Goal: Information Seeking & Learning: Learn about a topic

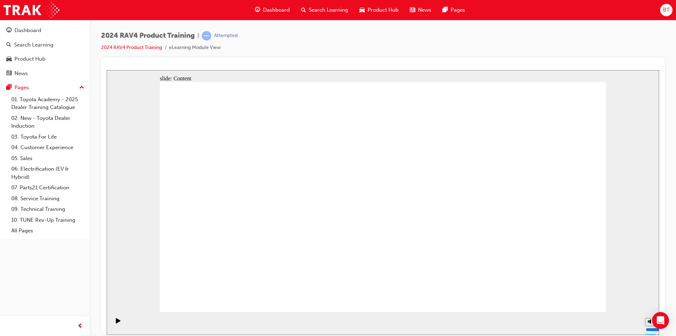
click at [342, 64] on div at bounding box center [383, 66] width 552 height 7
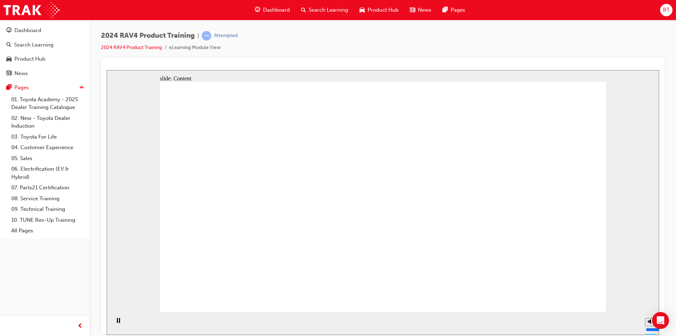
drag, startPoint x: 417, startPoint y: 194, endPoint x: 419, endPoint y: 190, distance: 4.2
drag, startPoint x: 530, startPoint y: 189, endPoint x: 517, endPoint y: 198, distance: 15.7
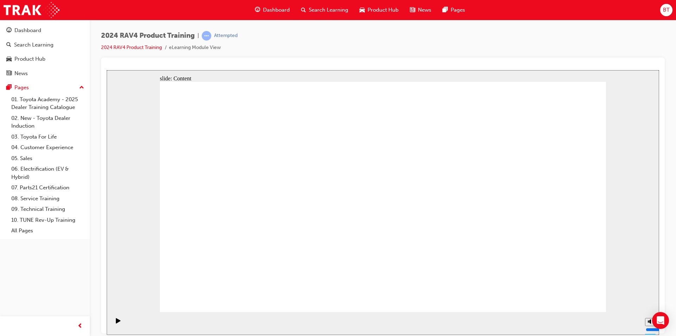
drag, startPoint x: 614, startPoint y: 225, endPoint x: 323, endPoint y: 205, distance: 291.6
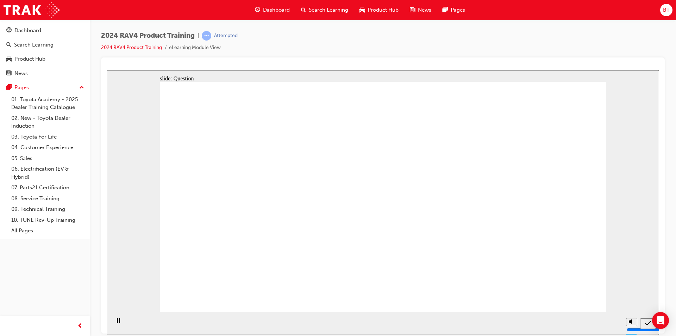
radio input "true"
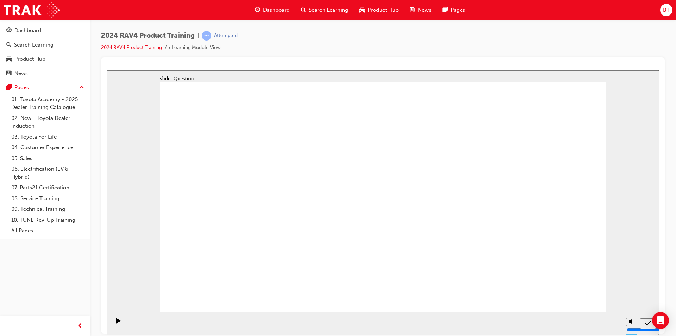
radio input "true"
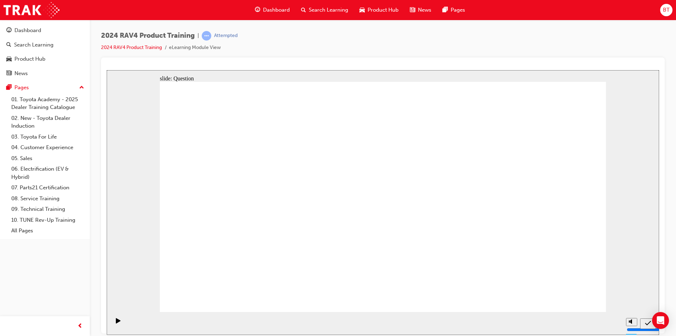
drag, startPoint x: 279, startPoint y: 126, endPoint x: 272, endPoint y: 129, distance: 7.0
drag, startPoint x: 307, startPoint y: 156, endPoint x: 280, endPoint y: 155, distance: 26.8
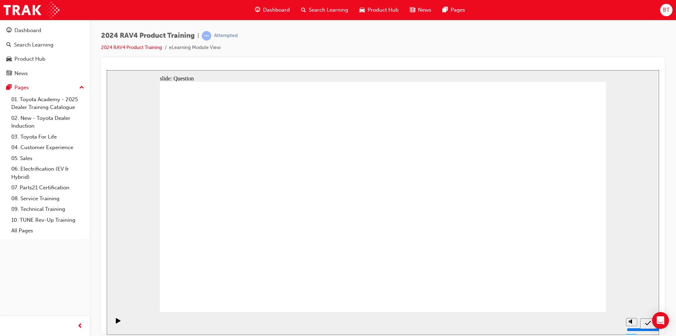
radio input "true"
drag, startPoint x: 355, startPoint y: 113, endPoint x: 236, endPoint y: 121, distance: 119.6
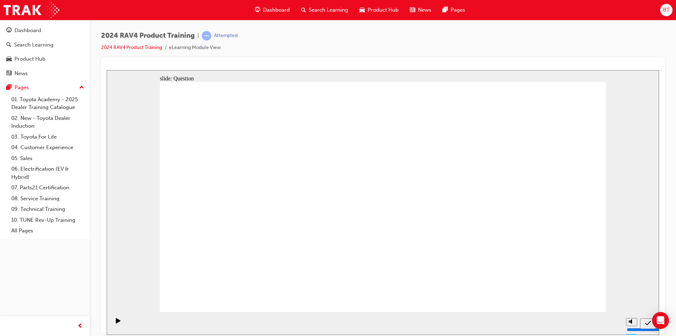
drag, startPoint x: 268, startPoint y: 239, endPoint x: 264, endPoint y: 199, distance: 40.0
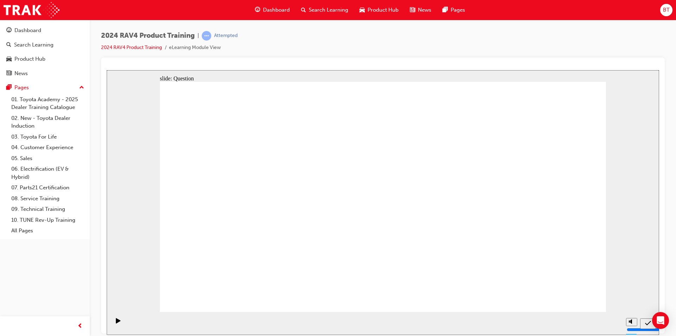
drag, startPoint x: 256, startPoint y: 188, endPoint x: 268, endPoint y: 260, distance: 73.5
drag, startPoint x: 312, startPoint y: 183, endPoint x: 487, endPoint y: 254, distance: 187.9
drag, startPoint x: 450, startPoint y: 177, endPoint x: 445, endPoint y: 179, distance: 5.2
drag, startPoint x: 509, startPoint y: 176, endPoint x: 343, endPoint y: 239, distance: 178.5
drag, startPoint x: 403, startPoint y: 158, endPoint x: 410, endPoint y: 219, distance: 62.0
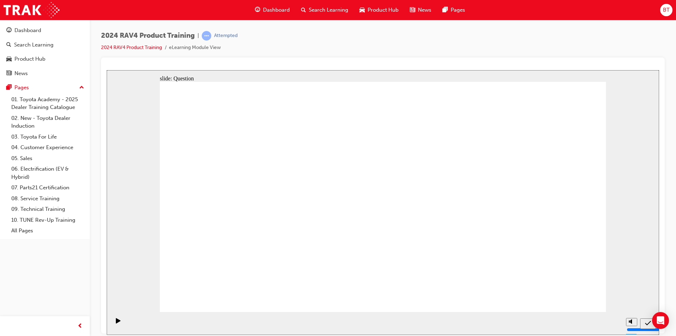
drag, startPoint x: 416, startPoint y: 256, endPoint x: 403, endPoint y: 146, distance: 110.9
drag, startPoint x: 251, startPoint y: 235, endPoint x: 405, endPoint y: 231, distance: 153.2
drag, startPoint x: 396, startPoint y: 129, endPoint x: 246, endPoint y: 222, distance: 175.9
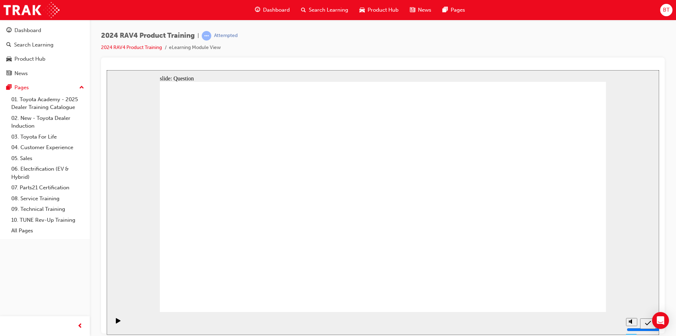
click at [270, 44] on div "2024 RAV4 Product Training | Attempted 2024 RAV4 Product Training eLearning Mod…" at bounding box center [383, 44] width 564 height 26
click at [274, 11] on span "Dashboard" at bounding box center [276, 10] width 27 height 8
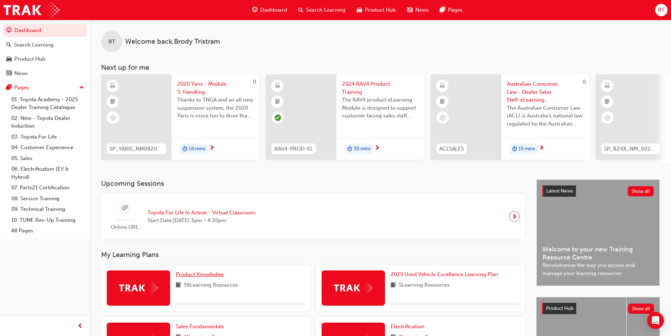
click at [210, 277] on span "Product Knowledge" at bounding box center [200, 274] width 48 height 6
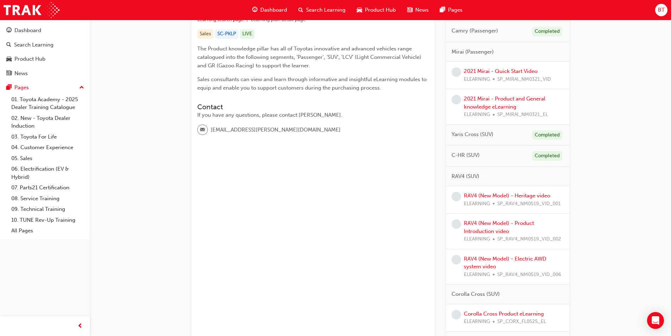
scroll to position [106, 0]
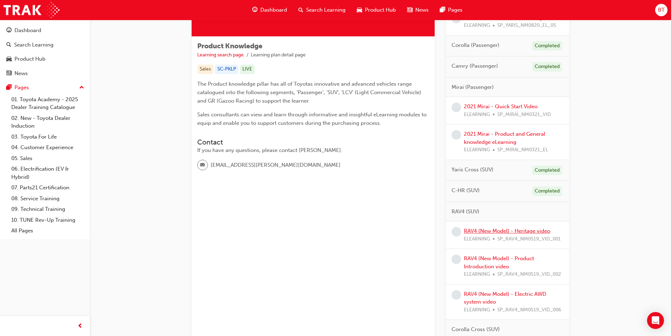
click at [495, 231] on link "RAV4 (New Model) - Heritage video" at bounding box center [507, 230] width 86 height 6
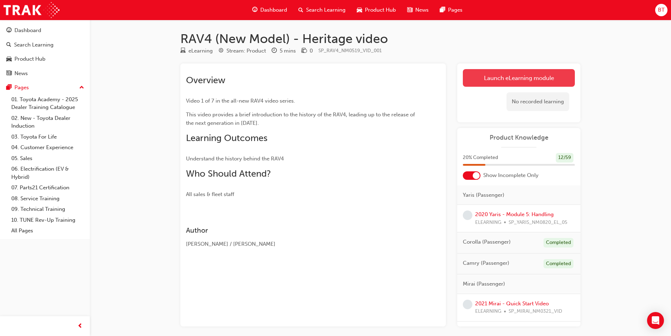
click at [504, 82] on link "Launch eLearning module" at bounding box center [519, 78] width 112 height 18
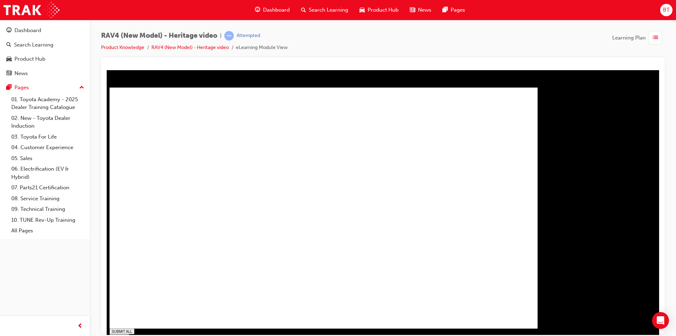
type input "1"
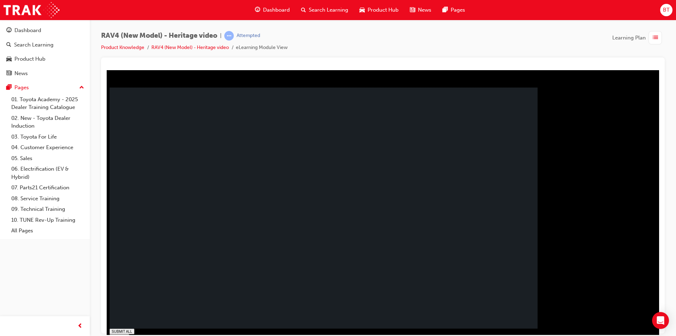
drag, startPoint x: 318, startPoint y: 250, endPoint x: 312, endPoint y: 248, distance: 5.8
click at [313, 249] on div "SUBMIT SUV capability, with passenger car-like driving eel Dual-zone climate c…" at bounding box center [324, 207] width 428 height 241
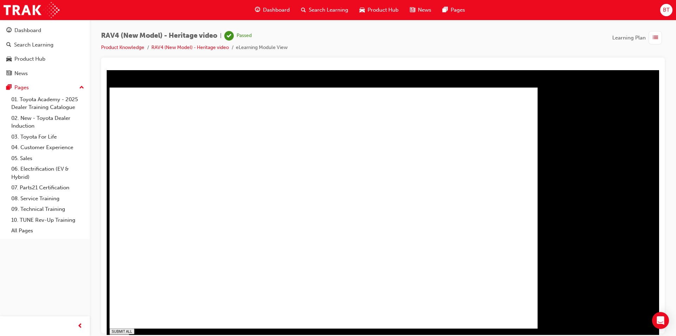
click at [263, 17] on div "Dashboard" at bounding box center [272, 10] width 46 height 14
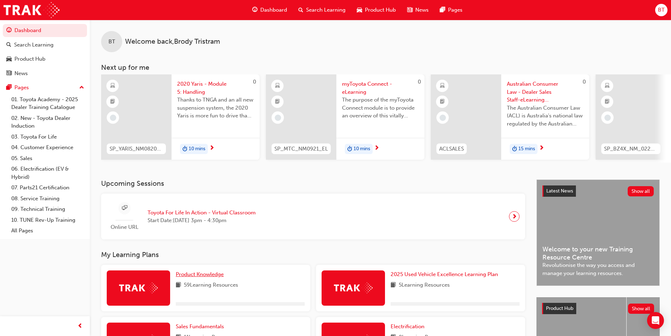
click at [207, 275] on span "Product Knowledge" at bounding box center [200, 274] width 48 height 6
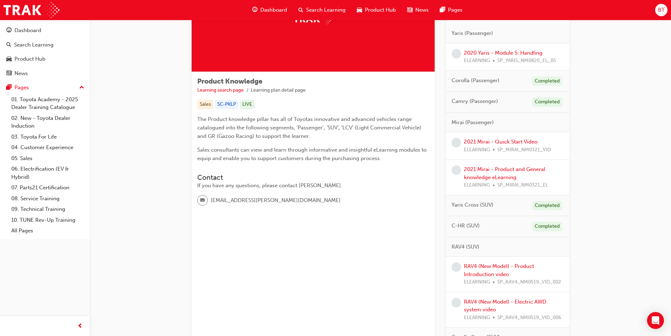
scroll to position [106, 0]
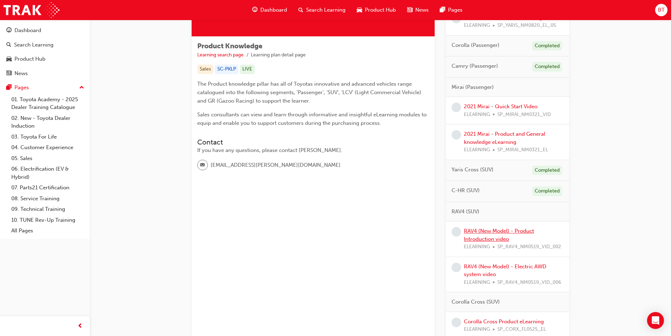
click at [489, 232] on link "RAV4 (New Model) - Product Introduction video" at bounding box center [499, 234] width 70 height 14
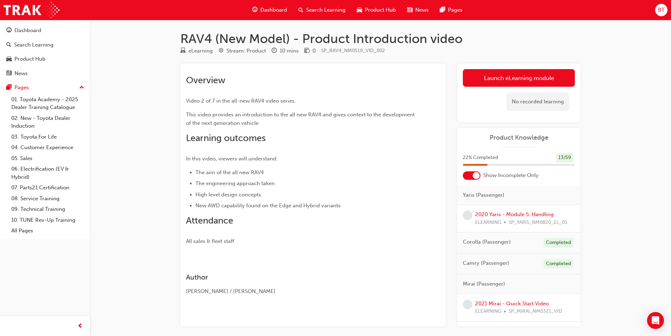
click at [497, 87] on div "No recorded learning" at bounding box center [519, 102] width 112 height 30
click at [492, 82] on link "Launch eLearning module" at bounding box center [519, 78] width 112 height 18
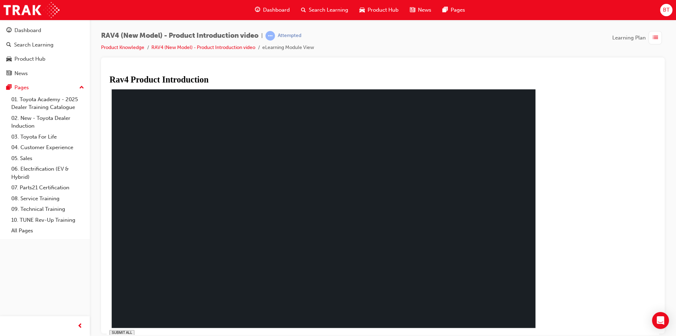
drag, startPoint x: 215, startPoint y: 325, endPoint x: 186, endPoint y: 332, distance: 30.1
type input "0.01"
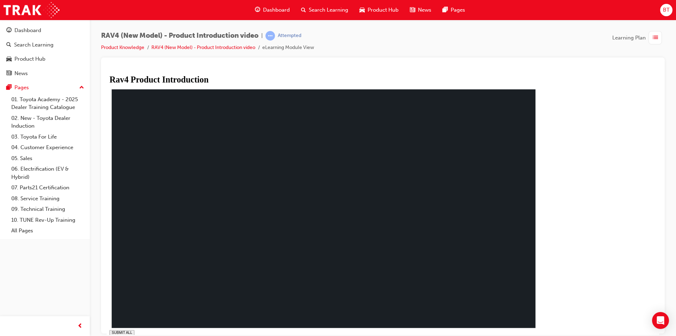
drag, startPoint x: 249, startPoint y: 330, endPoint x: 233, endPoint y: 332, distance: 15.7
drag, startPoint x: 241, startPoint y: 327, endPoint x: 247, endPoint y: 327, distance: 6.0
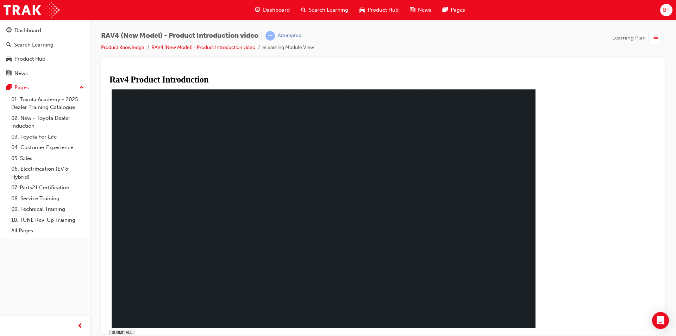
drag, startPoint x: 244, startPoint y: 328, endPoint x: 262, endPoint y: 328, distance: 18.0
drag, startPoint x: 260, startPoint y: 331, endPoint x: 285, endPoint y: 328, distance: 25.5
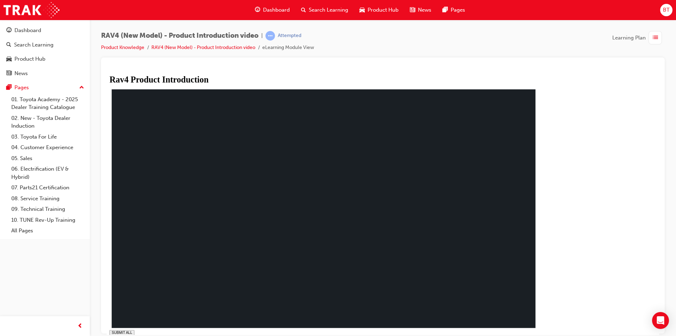
drag, startPoint x: 262, startPoint y: 329, endPoint x: 297, endPoint y: 330, distance: 34.5
drag, startPoint x: 294, startPoint y: 328, endPoint x: 345, endPoint y: 320, distance: 51.6
drag, startPoint x: 344, startPoint y: 327, endPoint x: 391, endPoint y: 315, distance: 48.6
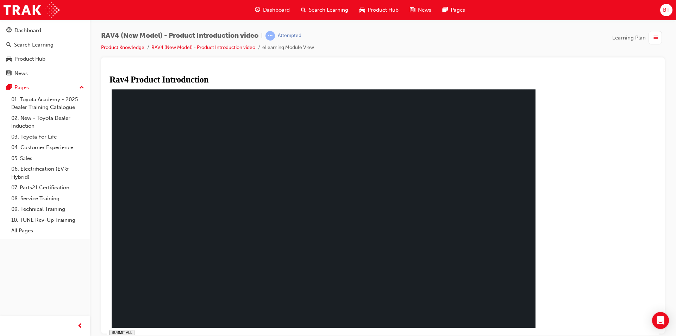
drag, startPoint x: 399, startPoint y: 327, endPoint x: 496, endPoint y: 313, distance: 98.5
drag, startPoint x: 495, startPoint y: 331, endPoint x: 520, endPoint y: 323, distance: 26.7
click at [520, 323] on div "SUBMIT ALL volume pause replay PREV NEXT SUBMIT FINISH" at bounding box center [326, 229] width 433 height 284
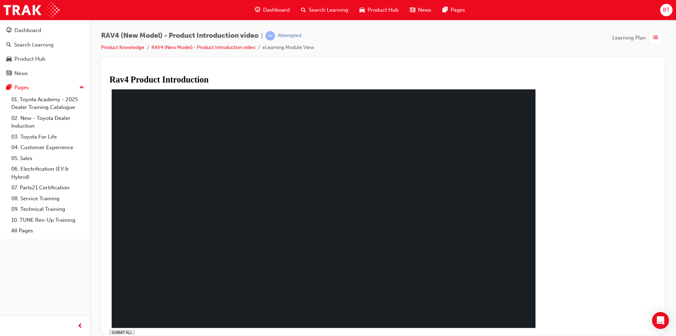
drag, startPoint x: 192, startPoint y: 329, endPoint x: 214, endPoint y: 329, distance: 21.8
drag, startPoint x: 237, startPoint y: 329, endPoint x: 307, endPoint y: 326, distance: 70.1
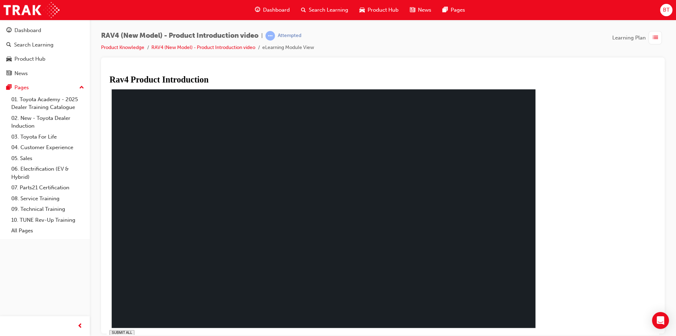
drag, startPoint x: 310, startPoint y: 326, endPoint x: 231, endPoint y: 330, distance: 79.0
drag, startPoint x: 236, startPoint y: 329, endPoint x: 529, endPoint y: 312, distance: 293.1
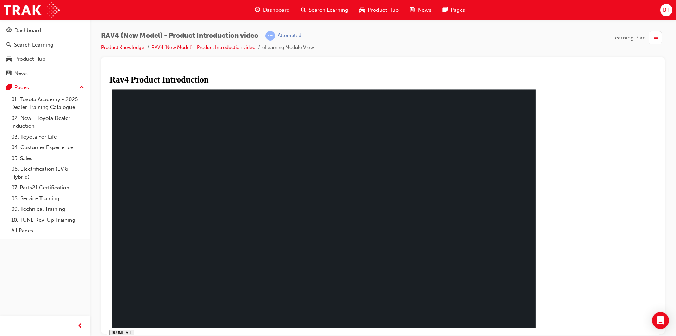
drag, startPoint x: 541, startPoint y: 328, endPoint x: 490, endPoint y: 314, distance: 52.5
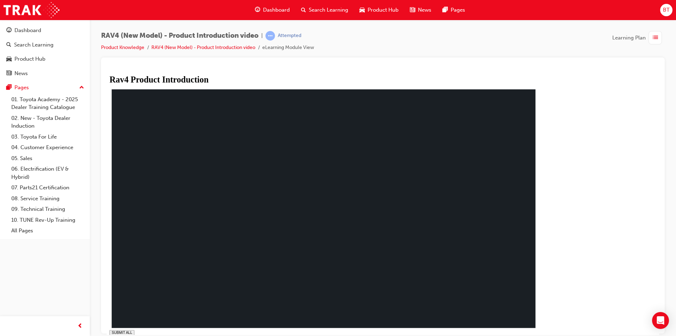
drag, startPoint x: 489, startPoint y: 314, endPoint x: 444, endPoint y: 316, distance: 45.8
drag, startPoint x: 494, startPoint y: 327, endPoint x: 436, endPoint y: 315, distance: 59.3
drag, startPoint x: 451, startPoint y: 327, endPoint x: 380, endPoint y: 321, distance: 71.4
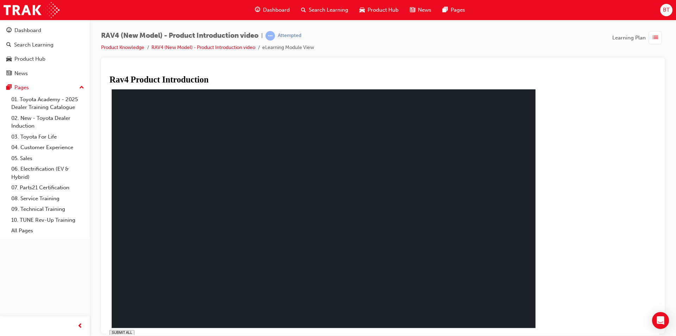
drag, startPoint x: 427, startPoint y: 268, endPoint x: 402, endPoint y: 338, distance: 74.4
drag, startPoint x: 200, startPoint y: 324, endPoint x: 205, endPoint y: 323, distance: 4.3
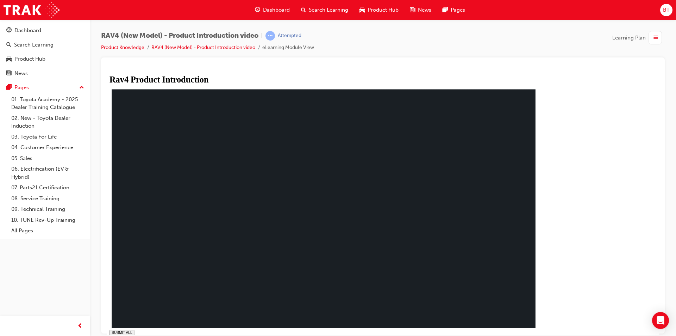
click at [202, 323] on div "SUBMIT ALL volume pause replay PREV NEXT SUBMIT FINISH" at bounding box center [326, 229] width 433 height 284
drag, startPoint x: 195, startPoint y: 328, endPoint x: 221, endPoint y: 326, distance: 26.4
drag, startPoint x: 238, startPoint y: 327, endPoint x: 223, endPoint y: 331, distance: 16.4
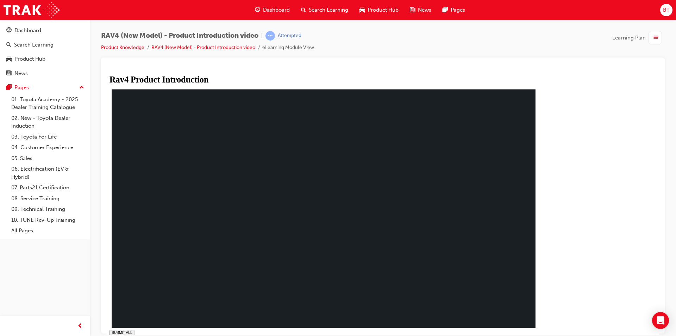
drag, startPoint x: 656, startPoint y: 265, endPoint x: 572, endPoint y: 137, distance: 153.9
drag, startPoint x: 257, startPoint y: 329, endPoint x: 383, endPoint y: 318, distance: 126.2
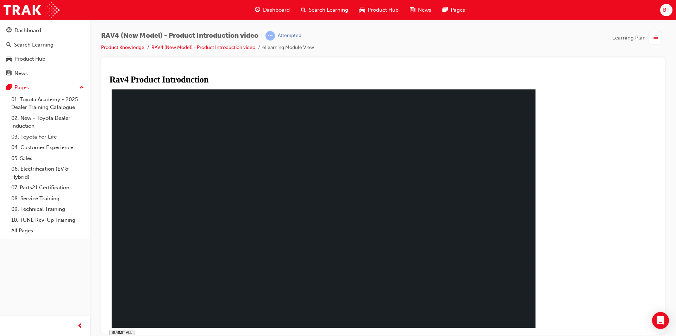
drag, startPoint x: 382, startPoint y: 325, endPoint x: 213, endPoint y: 327, distance: 169.7
drag, startPoint x: 205, startPoint y: 328, endPoint x: 209, endPoint y: 328, distance: 3.9
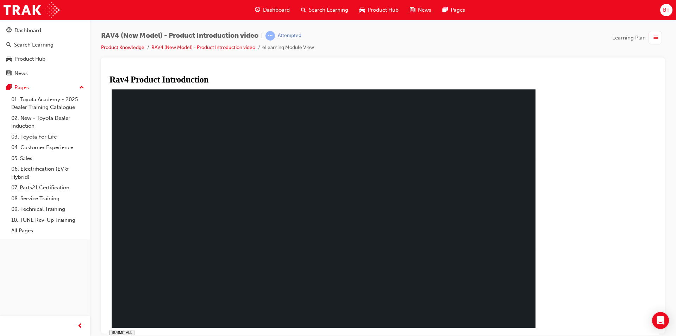
drag, startPoint x: 210, startPoint y: 328, endPoint x: 204, endPoint y: 327, distance: 6.7
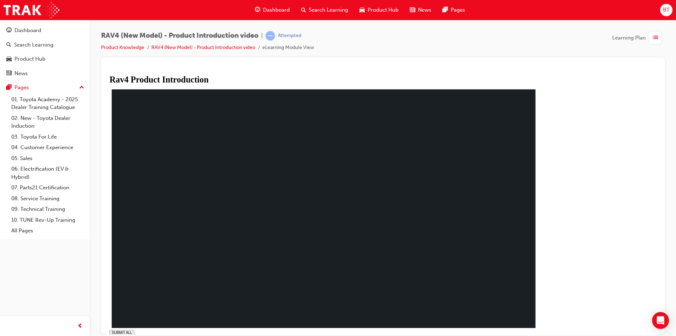
type input "0.031"
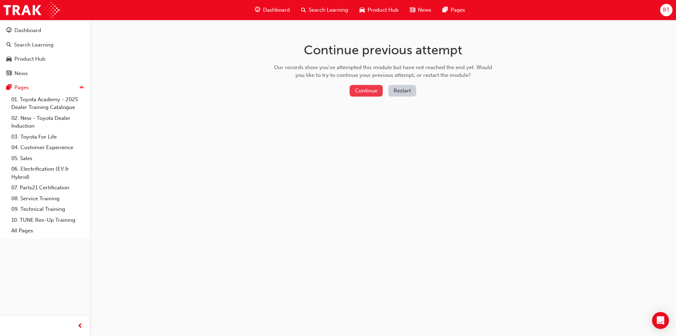
click at [368, 94] on button "Continue" at bounding box center [366, 91] width 33 height 12
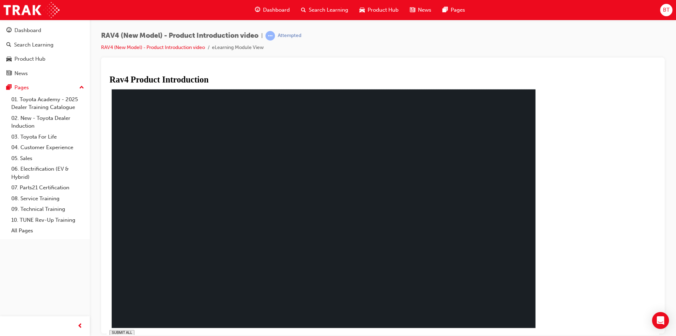
drag, startPoint x: 250, startPoint y: 330, endPoint x: 534, endPoint y: 324, distance: 284.2
drag, startPoint x: 254, startPoint y: 328, endPoint x: 552, endPoint y: 266, distance: 304.3
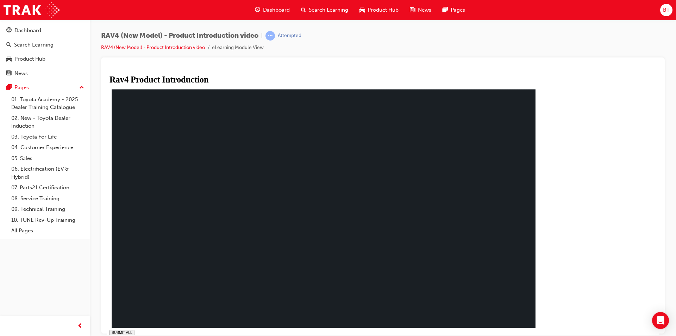
drag, startPoint x: 227, startPoint y: 331, endPoint x: 292, endPoint y: 326, distance: 64.2
drag, startPoint x: 222, startPoint y: 330, endPoint x: 319, endPoint y: 324, distance: 97.4
click at [348, 320] on div "SUBMIT ALL volume play replay PREV NEXT SUBMIT FINISH" at bounding box center [326, 229] width 433 height 284
click at [269, 335] on div "RAV4 (New Model) - Product Introduction video | Attempted RAV4 (New Model) - Pr…" at bounding box center [338, 168] width 676 height 336
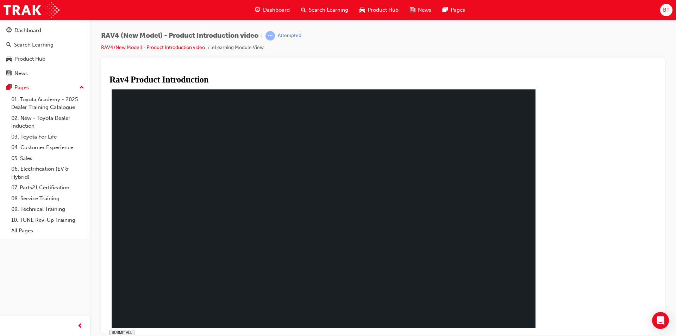
type input "0.117"
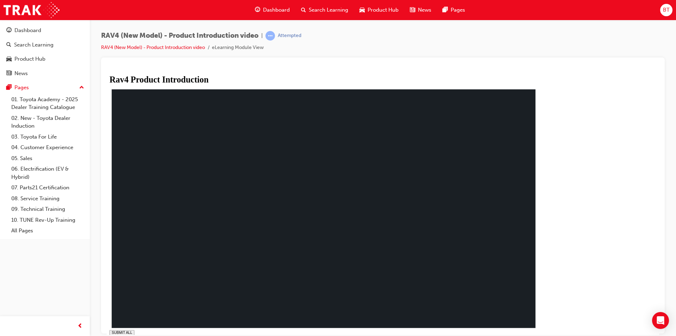
click at [240, 150] on div "Maximum towing capacity Superb Handling Excellent Utility Go-Anywhere Capabilit…" at bounding box center [324, 208] width 424 height 238
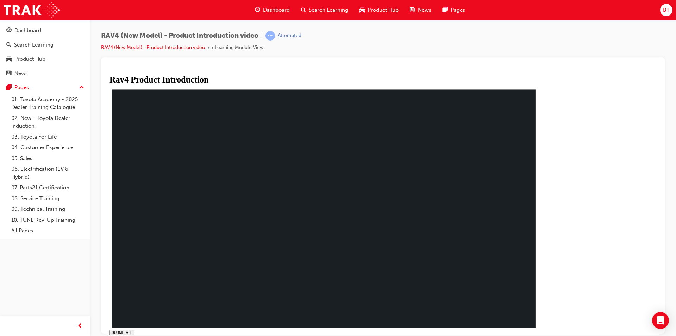
drag, startPoint x: 237, startPoint y: 146, endPoint x: 249, endPoint y: 165, distance: 22.8
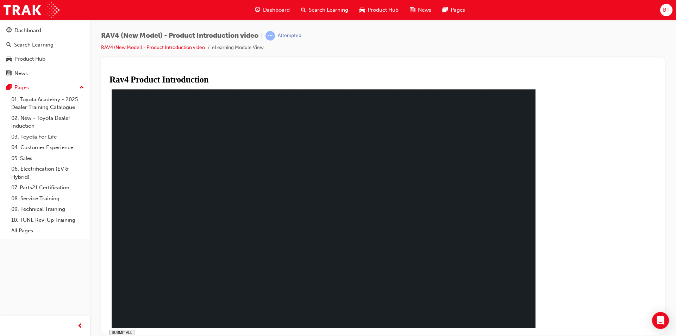
click at [189, 47] on link "RAV4 (New Model) - Product Introduction video" at bounding box center [153, 47] width 104 height 6
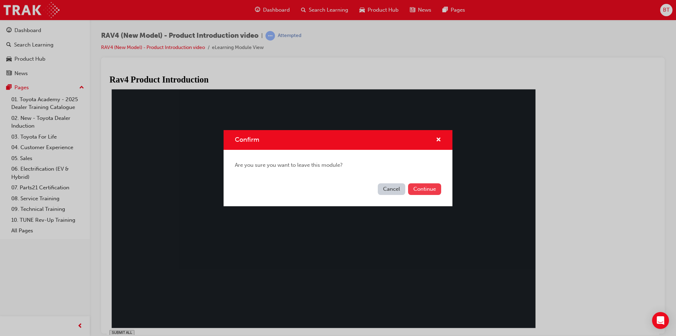
click at [419, 192] on button "Continue" at bounding box center [424, 189] width 33 height 12
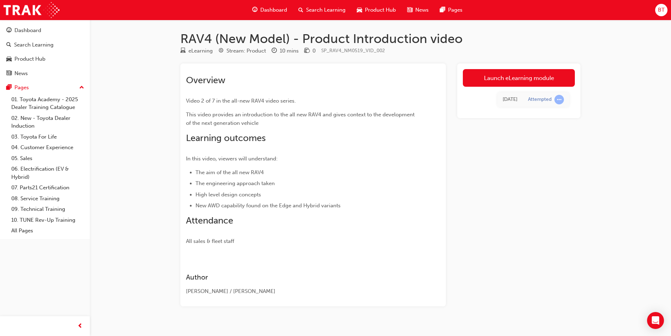
click at [499, 68] on div "Launch eLearning module [DATE] Attempted" at bounding box center [518, 90] width 123 height 55
click at [499, 71] on link "Launch eLearning module" at bounding box center [519, 78] width 112 height 18
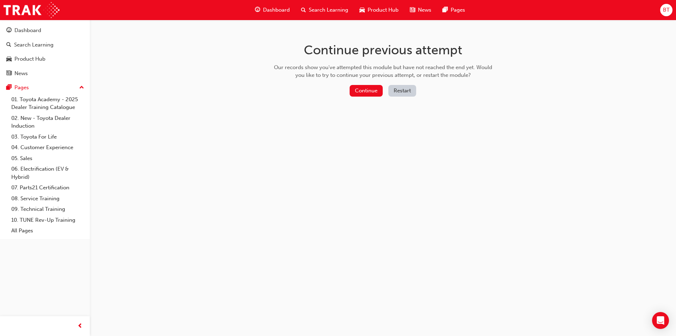
click at [391, 94] on button "Restart" at bounding box center [402, 91] width 28 height 12
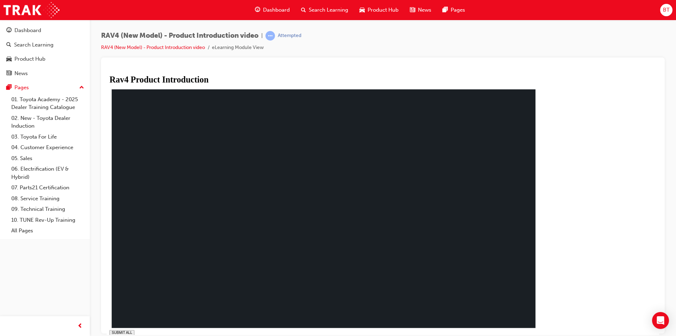
drag, startPoint x: 589, startPoint y: 327, endPoint x: 586, endPoint y: 343, distance: 15.9
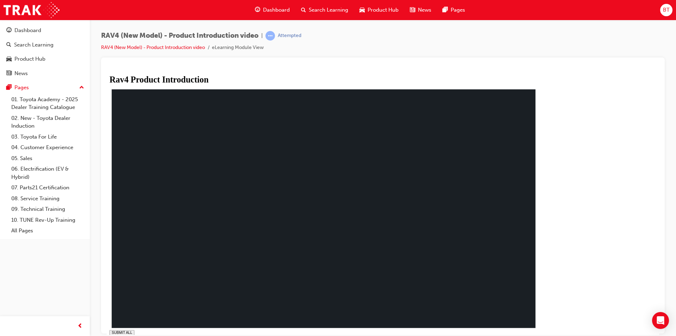
type input "0.03"
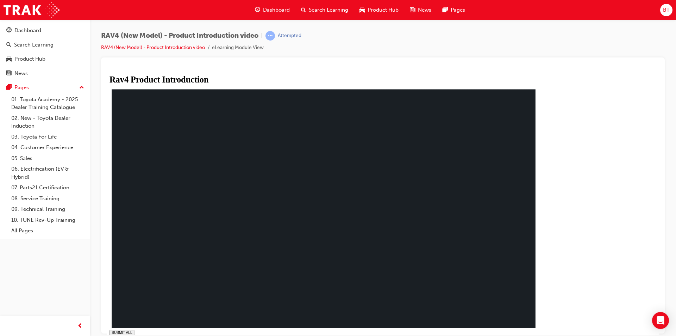
click at [196, 49] on link "RAV4 (New Model) - Product Introduction video" at bounding box center [153, 47] width 104 height 6
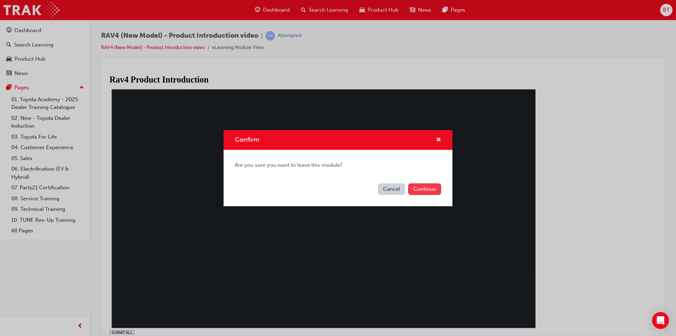
click at [415, 189] on button "Continue" at bounding box center [424, 189] width 33 height 12
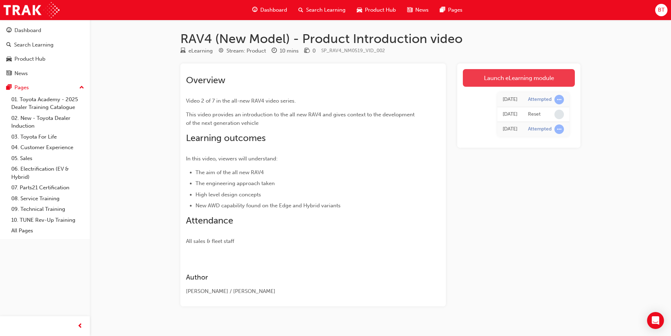
click at [533, 79] on link "Launch eLearning module" at bounding box center [519, 78] width 112 height 18
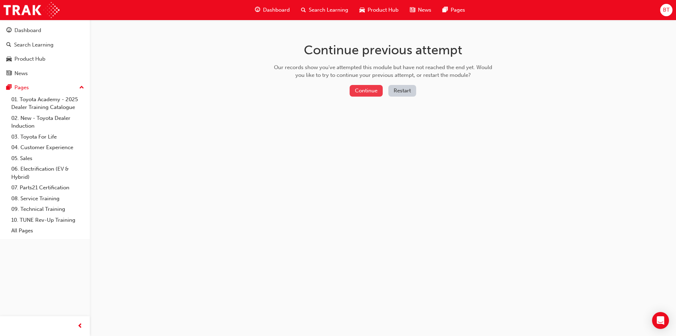
click at [357, 92] on button "Continue" at bounding box center [366, 91] width 33 height 12
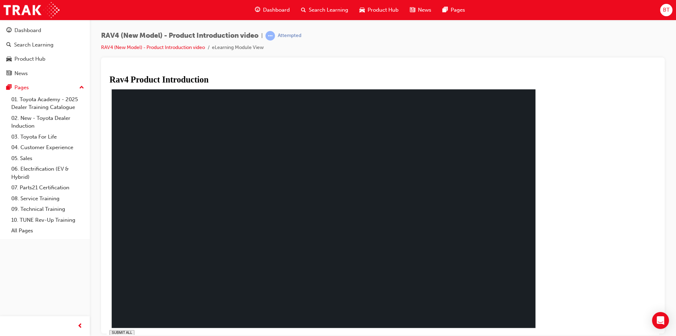
click at [543, 332] on div "SUBMIT ALL volume pause replay PREV NEXT SUBMIT FINISH" at bounding box center [326, 229] width 433 height 284
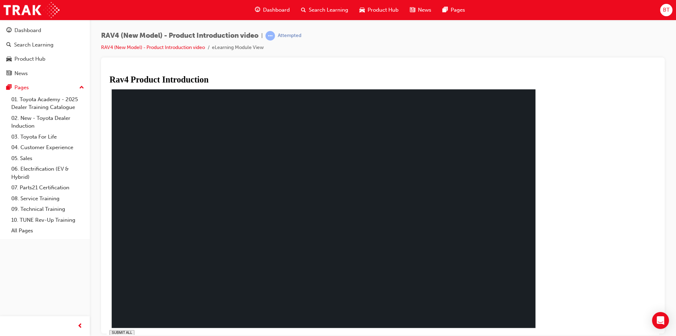
type input "0.002"
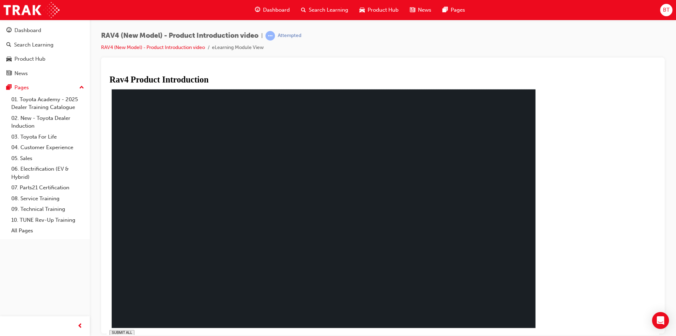
drag, startPoint x: 326, startPoint y: 133, endPoint x: 310, endPoint y: 123, distance: 19.0
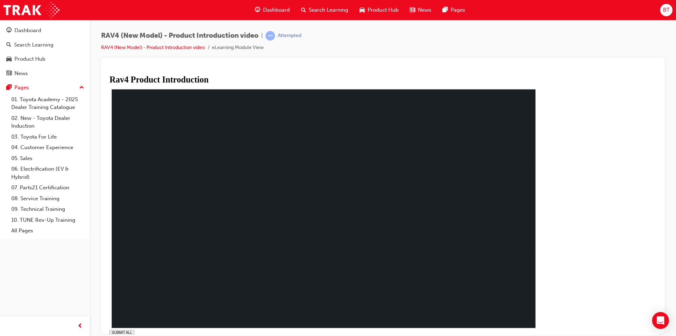
drag, startPoint x: 234, startPoint y: 217, endPoint x: 226, endPoint y: 215, distance: 7.6
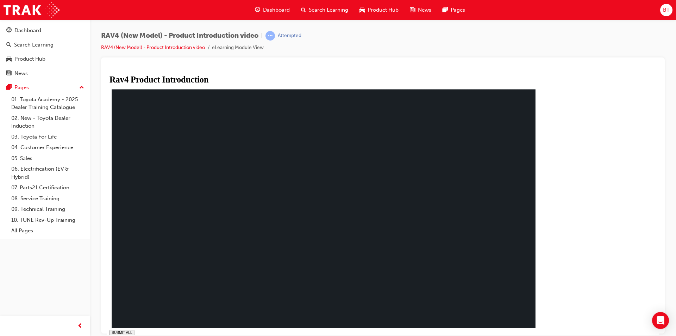
click at [235, 260] on rect at bounding box center [324, 208] width 424 height 238
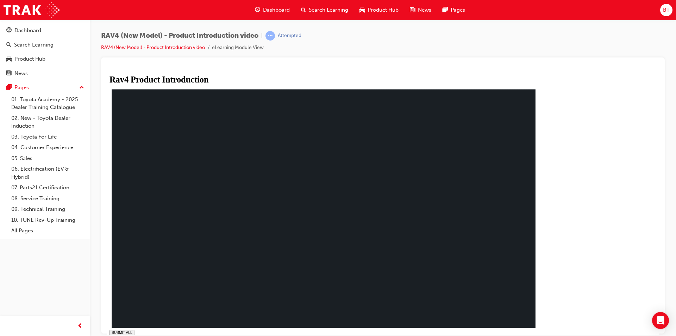
drag, startPoint x: 590, startPoint y: 328, endPoint x: 580, endPoint y: 328, distance: 9.5
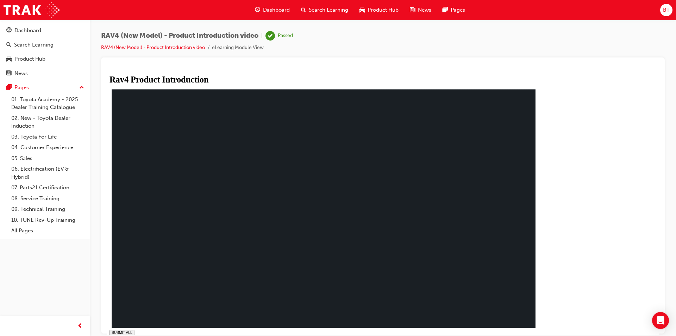
click at [543, 327] on div "Rav4 Product Introduction Road & Track Mud & Sand Moguls & Water Rock & Dirt Fo…" at bounding box center [326, 210] width 433 height 266
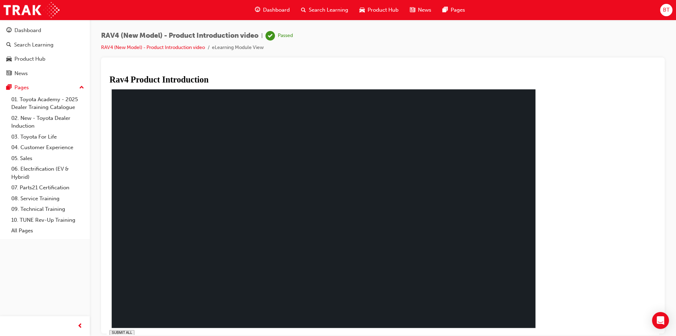
drag, startPoint x: 231, startPoint y: 209, endPoint x: 238, endPoint y: 179, distance: 31.2
drag, startPoint x: 244, startPoint y: 250, endPoint x: 558, endPoint y: 287, distance: 316.2
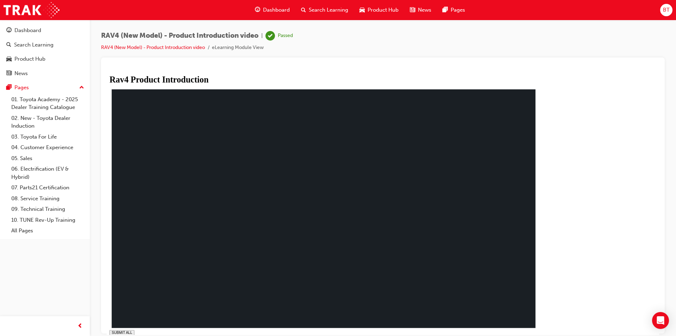
click at [536, 286] on div "SUBMIT Hybrid AWD lock Auto PSD Auto LSD Rear Dierential Lock For hybrid AWD …" at bounding box center [324, 208] width 424 height 238
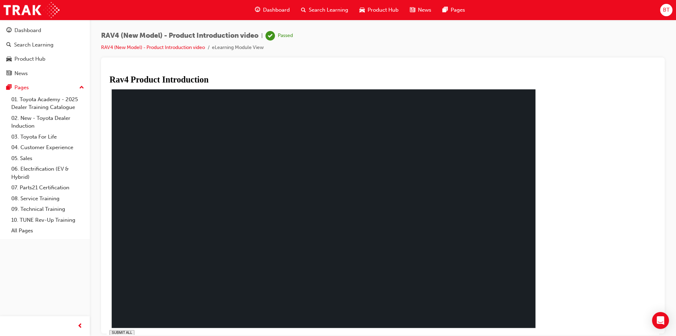
click at [278, 8] on span "Dashboard" at bounding box center [276, 10] width 27 height 8
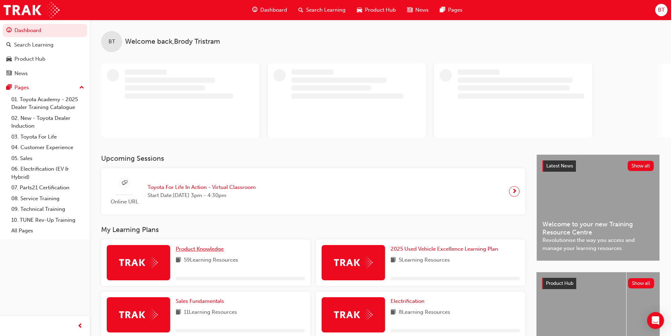
click at [213, 248] on span "Product Knowledge" at bounding box center [200, 248] width 48 height 6
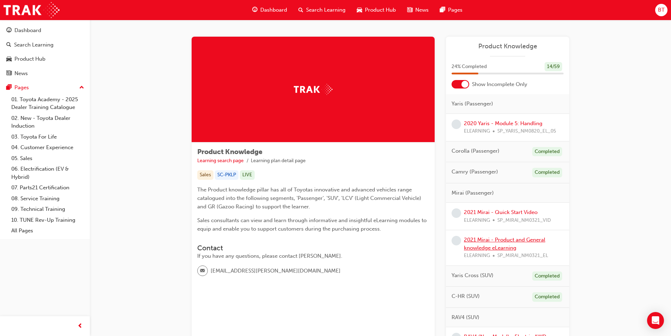
scroll to position [70, 0]
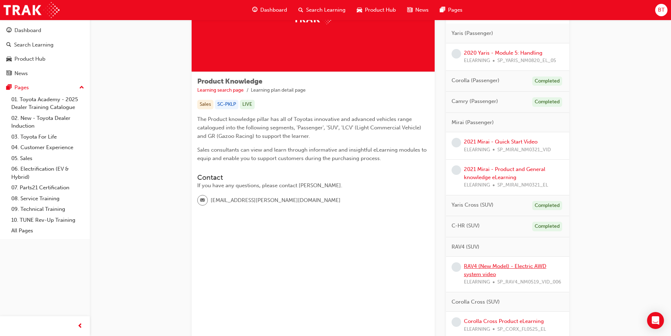
click at [508, 263] on link "RAV4 (New Model) - Electric AWD system video" at bounding box center [505, 270] width 82 height 14
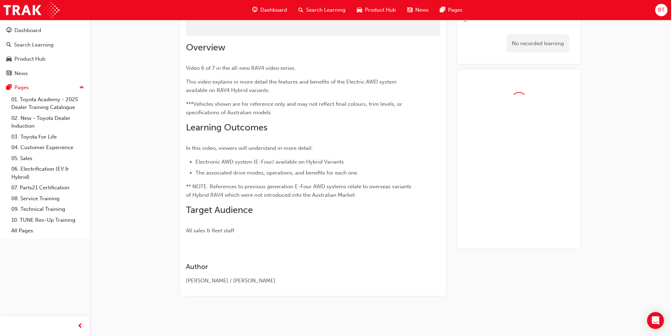
scroll to position [33, 0]
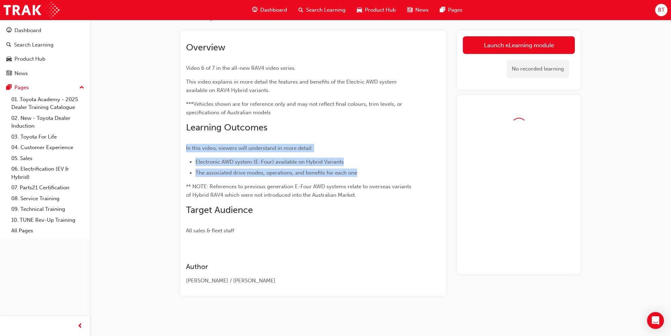
drag, startPoint x: 409, startPoint y: 156, endPoint x: 418, endPoint y: 74, distance: 82.8
click at [417, 76] on div "Overview Video 6 of 7 in the all-new RAV4 video series. This video explains in …" at bounding box center [313, 135] width 254 height 198
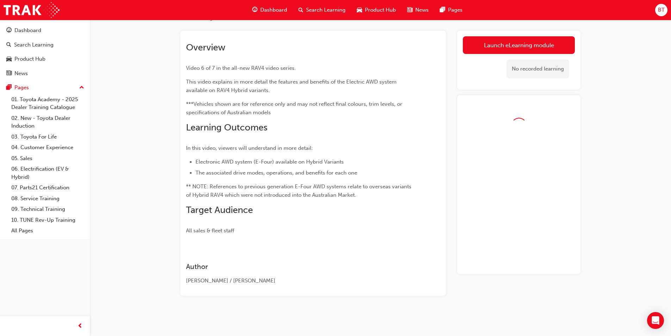
click at [416, 60] on div "Overview Video 6 of 7 in the all-new RAV4 video series. This video explains in …" at bounding box center [313, 135] width 254 height 198
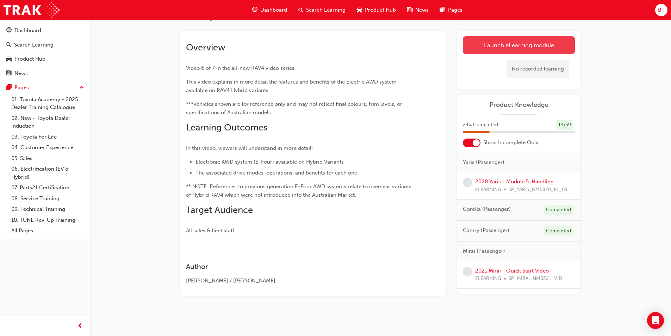
click at [492, 38] on link "Launch eLearning module" at bounding box center [519, 45] width 112 height 18
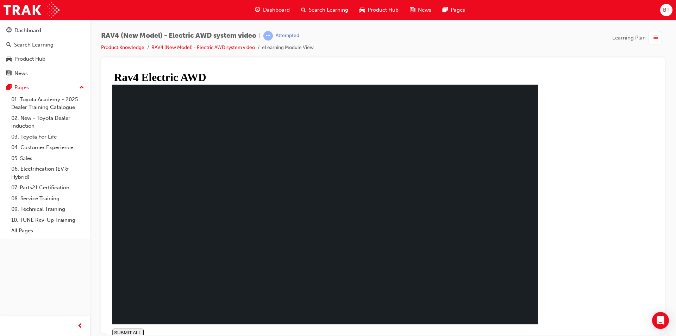
type input "1"
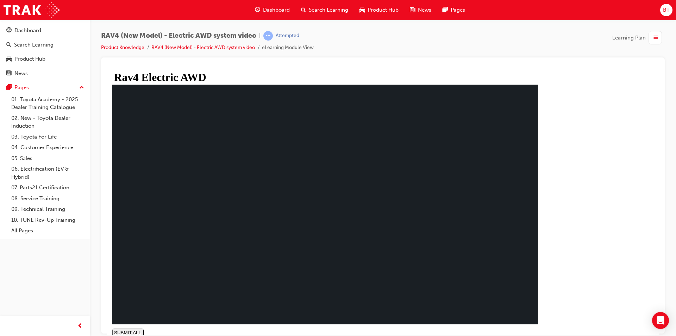
click at [279, 6] on div "Dashboard" at bounding box center [272, 10] width 46 height 14
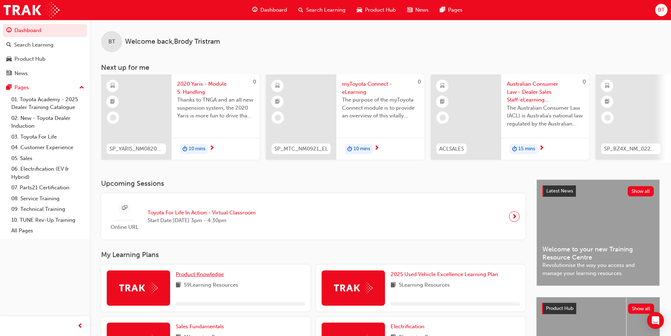
click at [182, 277] on span "Product Knowledge" at bounding box center [200, 274] width 48 height 6
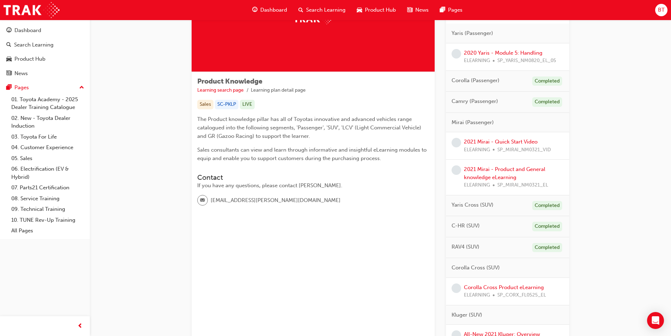
scroll to position [106, 0]
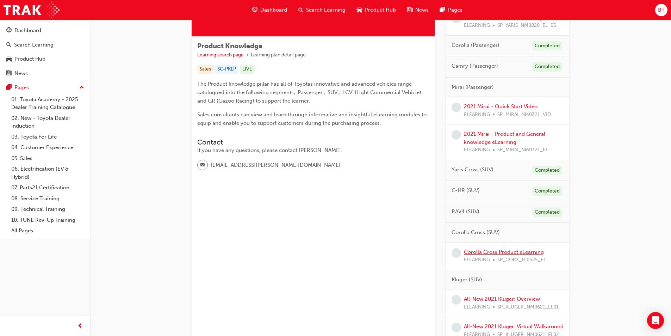
click at [503, 252] on link "Corolla Cross Product eLearning" at bounding box center [504, 252] width 80 height 6
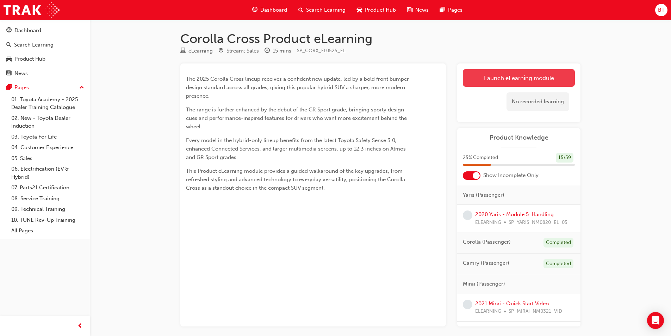
click at [499, 82] on link "Launch eLearning module" at bounding box center [519, 78] width 112 height 18
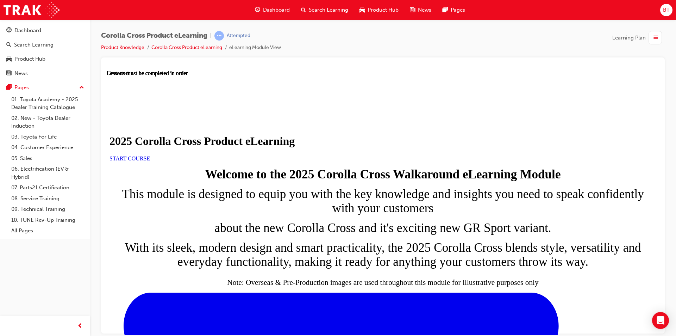
drag, startPoint x: 343, startPoint y: 58, endPoint x: 345, endPoint y: 55, distance: 4.2
click at [345, 57] on div "Corolla Cross Product eLearning | Attempted Product Knowledge Corolla Cross Pro…" at bounding box center [383, 169] width 564 height 276
click at [266, 5] on div "Dashboard" at bounding box center [272, 10] width 46 height 14
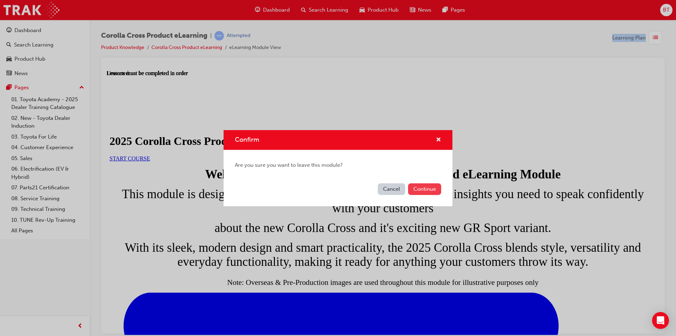
click at [426, 190] on button "Continue" at bounding box center [424, 189] width 33 height 12
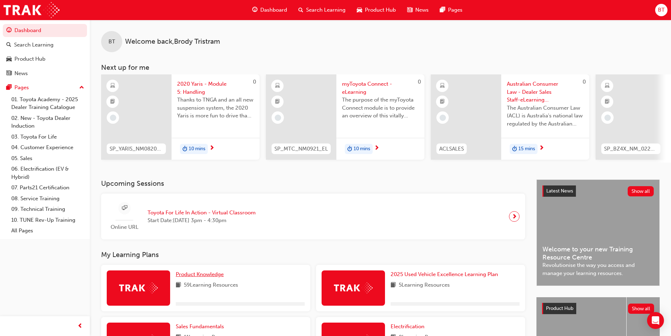
click at [178, 277] on span "Product Knowledge" at bounding box center [200, 274] width 48 height 6
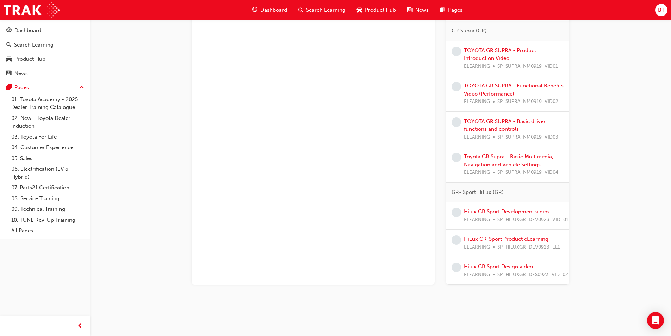
scroll to position [1611, 0]
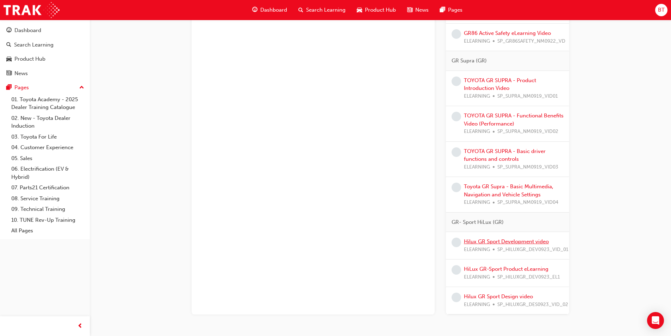
click at [540, 244] on link "Hilux GR Sport Development video" at bounding box center [506, 241] width 85 height 6
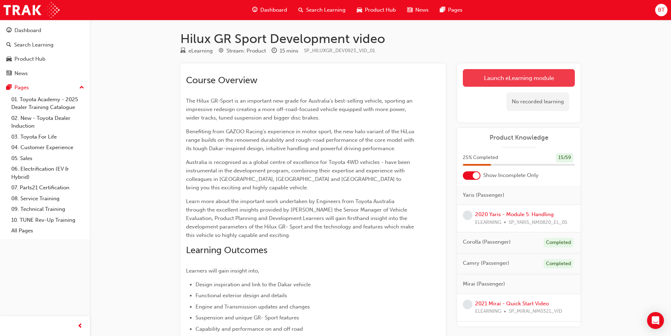
click at [538, 76] on link "Launch eLearning module" at bounding box center [519, 78] width 112 height 18
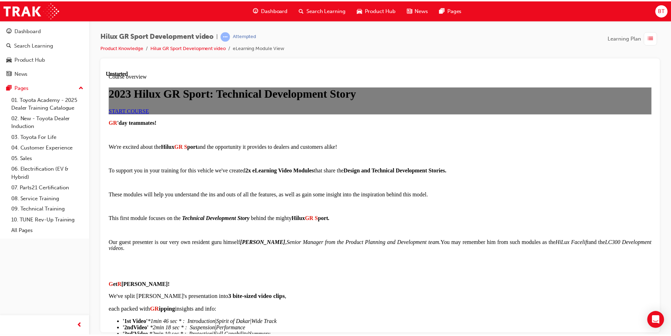
scroll to position [70, 0]
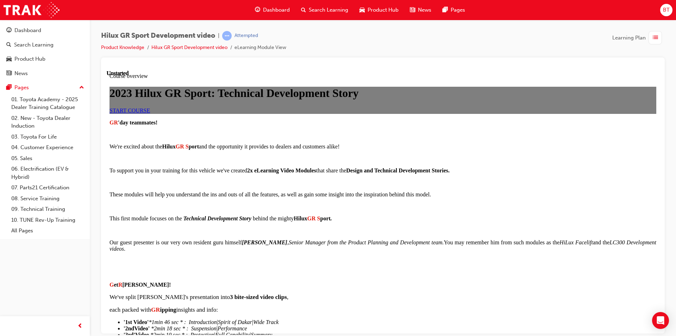
click at [282, 14] on span "Dashboard" at bounding box center [276, 10] width 27 height 8
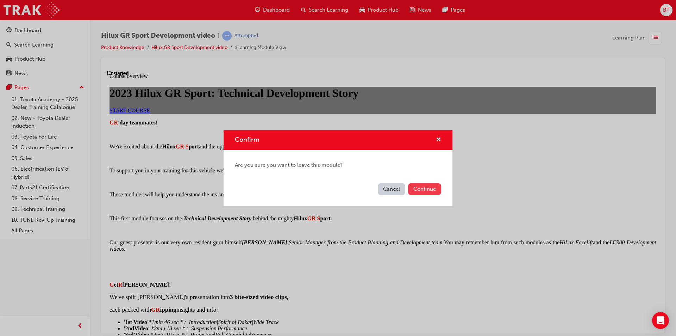
click at [428, 193] on button "Continue" at bounding box center [424, 189] width 33 height 12
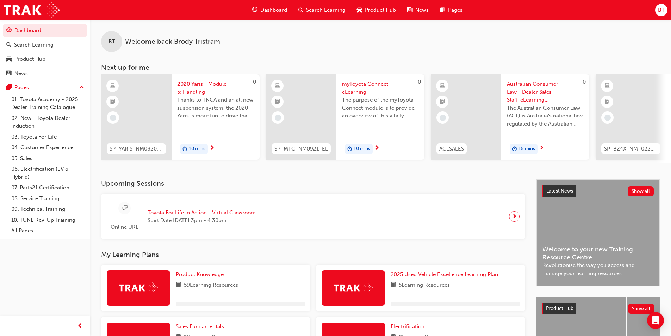
click at [159, 281] on div at bounding box center [138, 287] width 63 height 35
click at [187, 277] on span "Product Knowledge" at bounding box center [200, 274] width 48 height 6
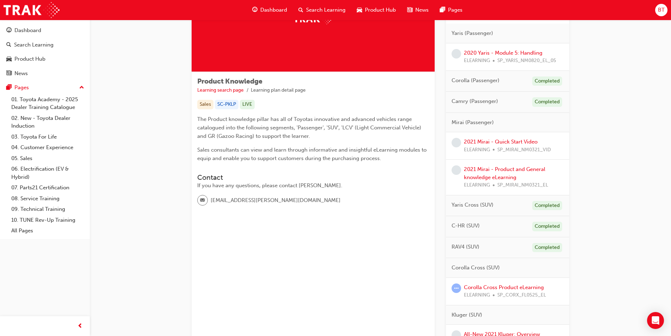
scroll to position [106, 0]
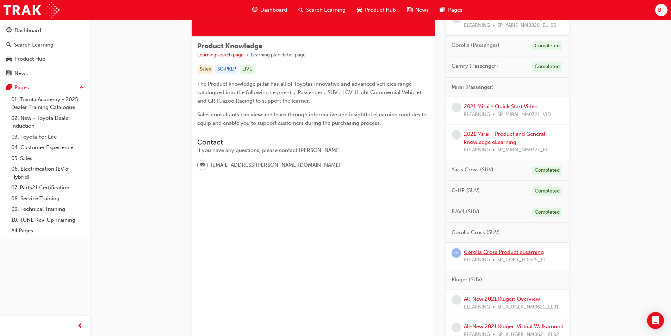
click at [495, 254] on link "Corolla Cross Product eLearning" at bounding box center [504, 252] width 80 height 6
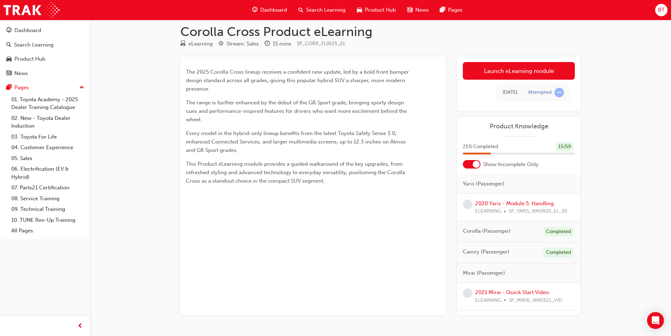
scroll to position [26, 0]
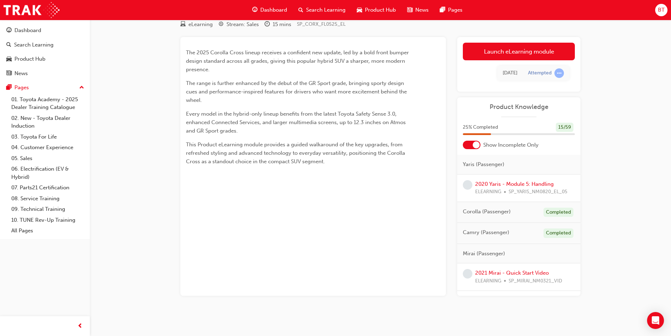
click at [542, 66] on td "Attempted" at bounding box center [546, 73] width 46 height 14
click at [527, 48] on link "Launch eLearning module" at bounding box center [519, 52] width 112 height 18
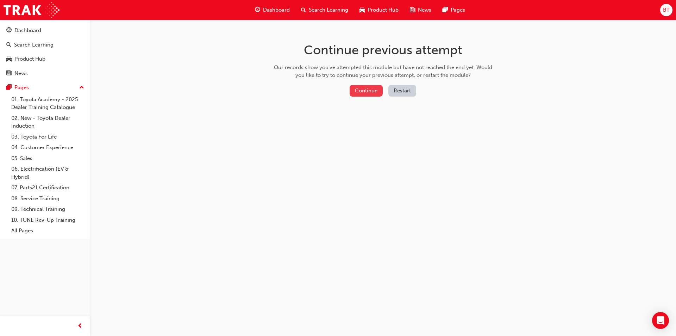
click at [371, 88] on button "Continue" at bounding box center [366, 91] width 33 height 12
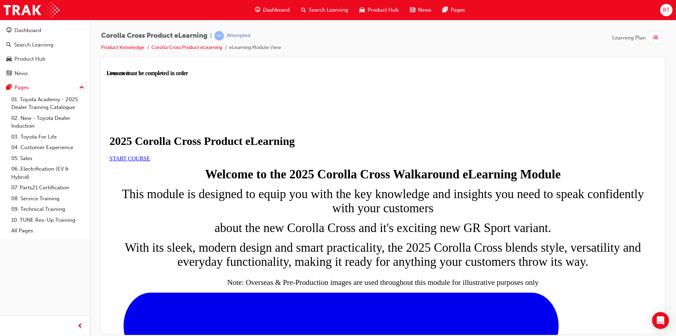
click at [374, 161] on div "START COURSE" at bounding box center [383, 158] width 547 height 6
click at [150, 161] on span "START COURSE" at bounding box center [130, 158] width 40 height 6
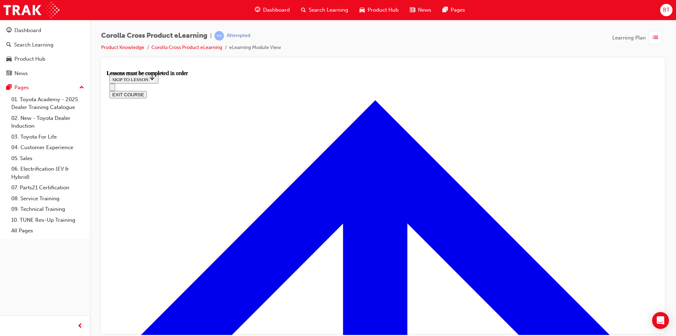
scroll to position [389, 0]
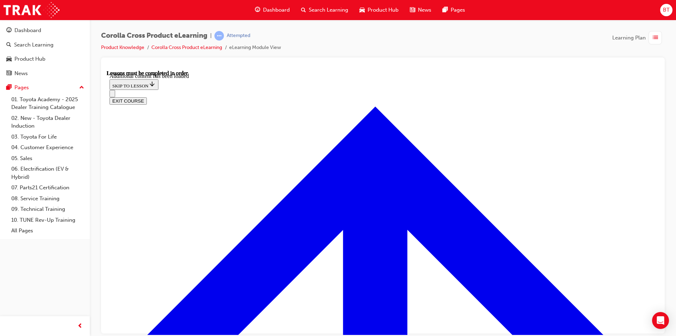
scroll to position [649, 0]
drag, startPoint x: 358, startPoint y: 149, endPoint x: 354, endPoint y: 149, distance: 4.2
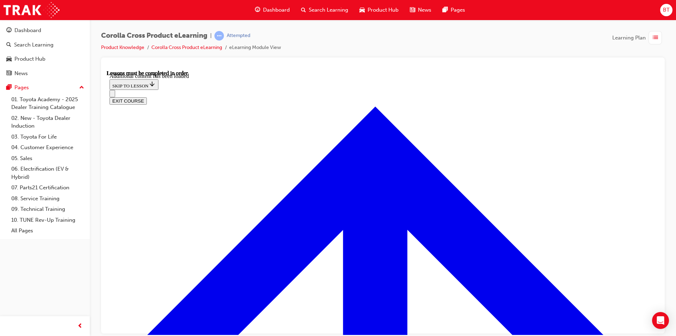
drag, startPoint x: 354, startPoint y: 147, endPoint x: 329, endPoint y: 149, distance: 25.4
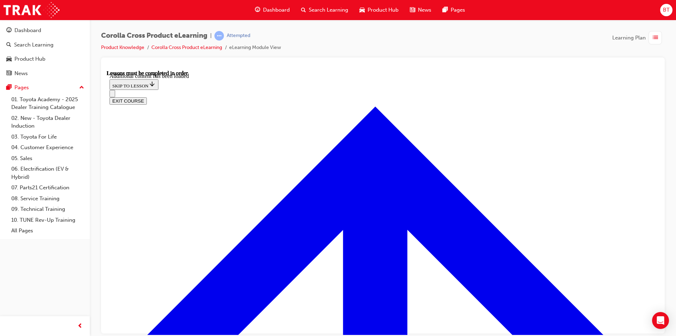
click at [336, 35] on div "Corolla Cross Product eLearning | Attempted Product Knowledge Corolla Cross Pro…" at bounding box center [383, 44] width 564 height 26
drag, startPoint x: 287, startPoint y: 218, endPoint x: 263, endPoint y: 192, distance: 35.1
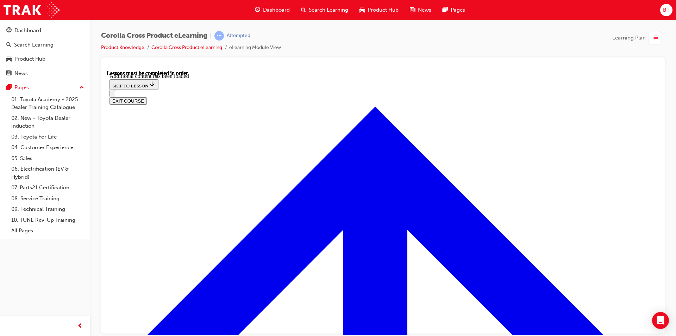
drag, startPoint x: 356, startPoint y: 223, endPoint x: 340, endPoint y: 218, distance: 16.5
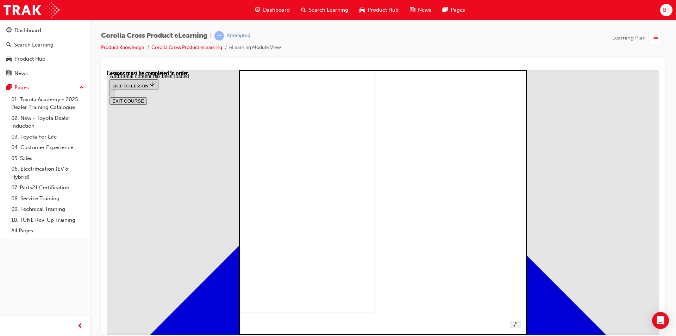
click at [375, 206] on img at bounding box center [243, 179] width 264 height 264
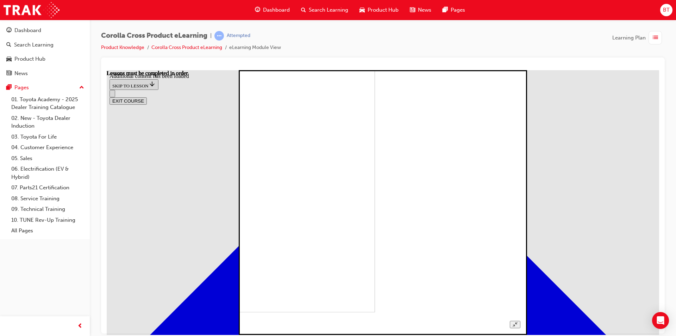
click at [375, 202] on img at bounding box center [243, 179] width 264 height 264
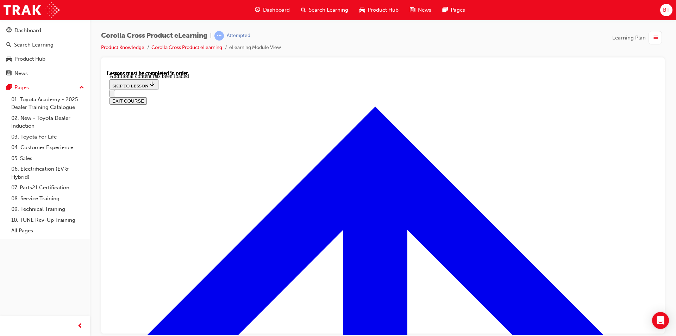
drag, startPoint x: 393, startPoint y: 202, endPoint x: 426, endPoint y: 169, distance: 46.6
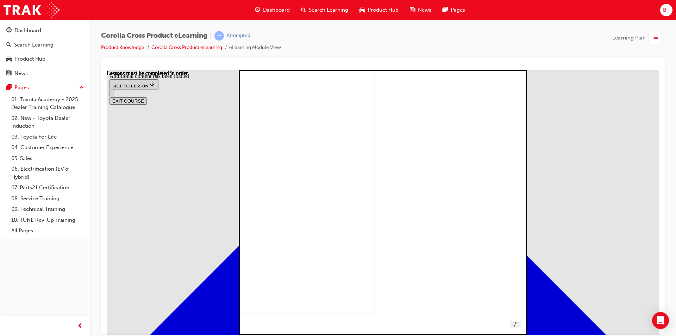
drag, startPoint x: 426, startPoint y: 169, endPoint x: 393, endPoint y: 174, distance: 32.7
click at [375, 174] on img at bounding box center [243, 179] width 264 height 264
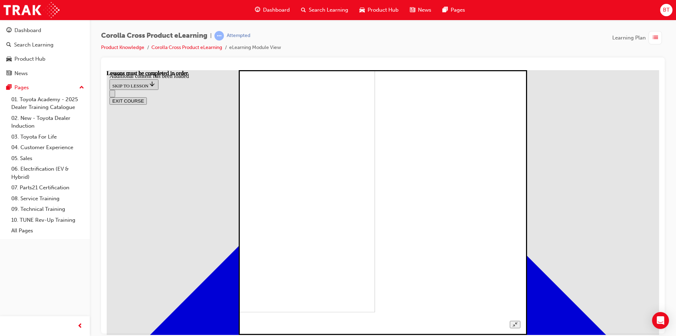
click at [375, 175] on img at bounding box center [243, 179] width 264 height 264
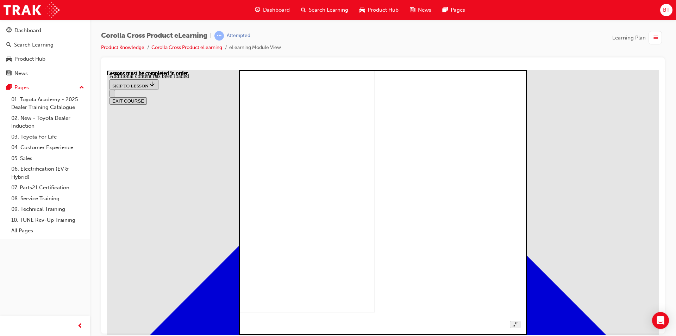
click at [375, 175] on img at bounding box center [243, 179] width 264 height 264
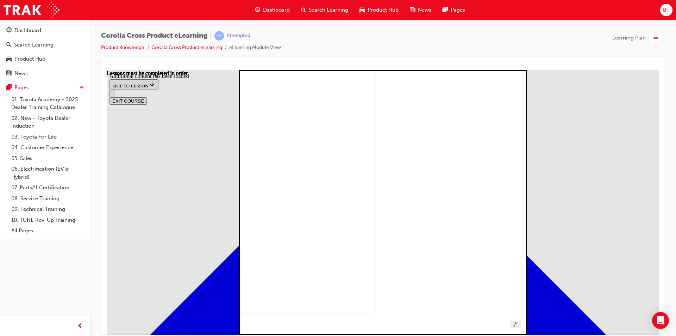
click at [375, 175] on img at bounding box center [243, 179] width 264 height 264
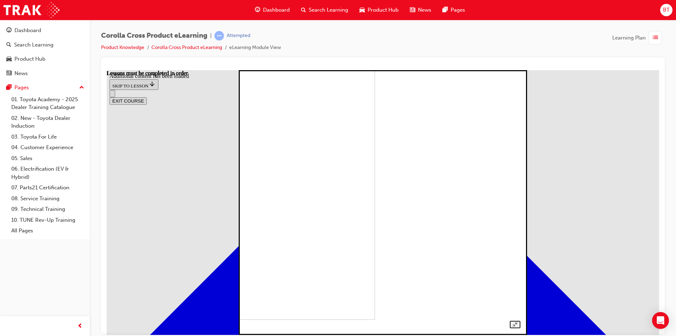
click at [375, 206] on img at bounding box center [243, 187] width 264 height 264
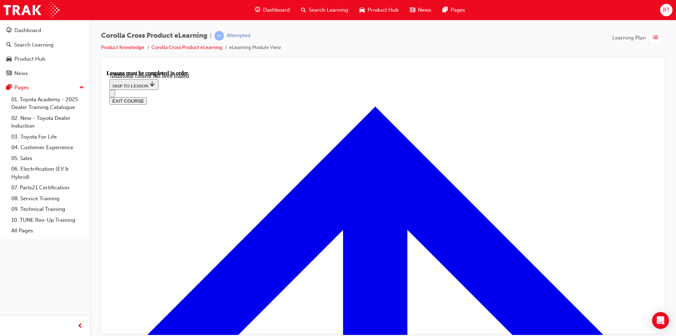
drag, startPoint x: 209, startPoint y: 208, endPoint x: 271, endPoint y: 230, distance: 65.6
drag, startPoint x: 511, startPoint y: 277, endPoint x: 500, endPoint y: 274, distance: 11.0
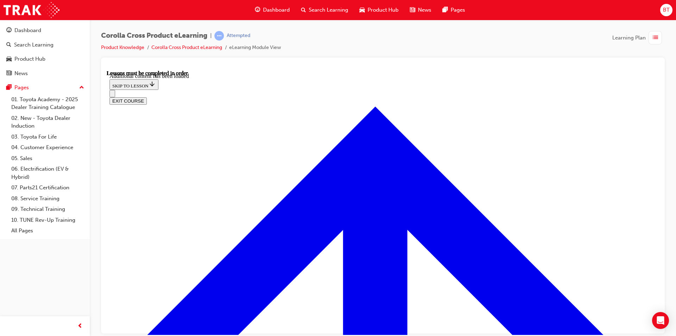
radio input "true"
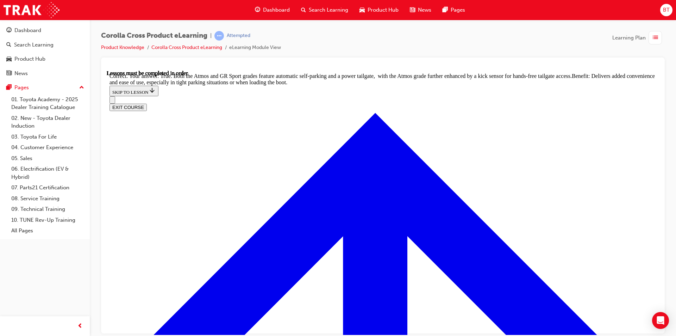
scroll to position [1501, 0]
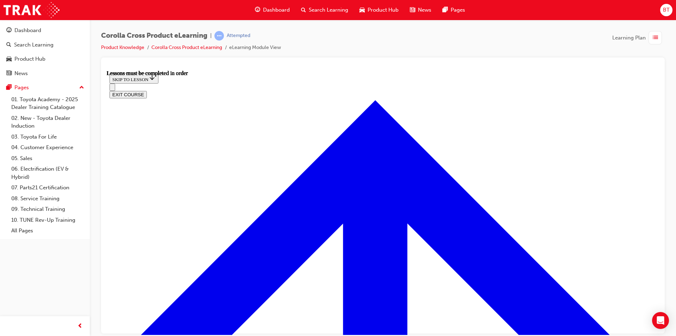
scroll to position [518, 0]
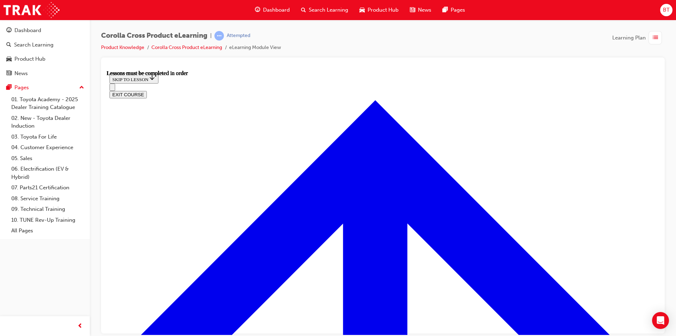
drag, startPoint x: 300, startPoint y: 156, endPoint x: 277, endPoint y: 156, distance: 22.9
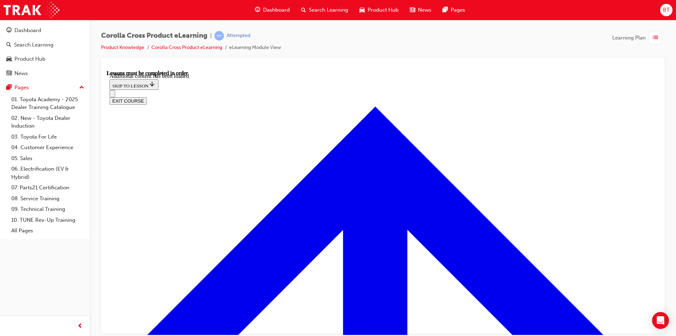
scroll to position [1046, 0]
radio input "true"
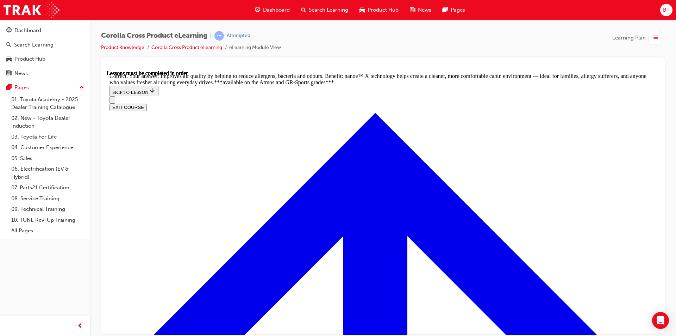
scroll to position [1328, 0]
radio input "true"
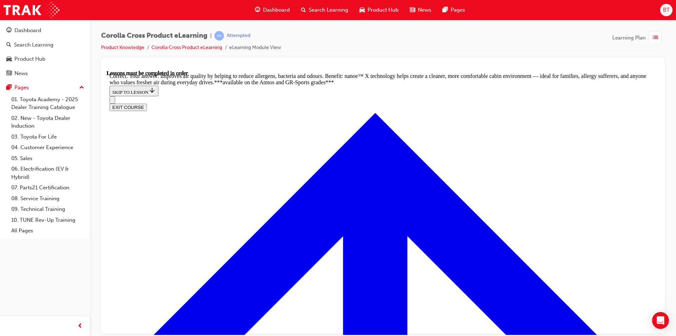
drag, startPoint x: 394, startPoint y: 280, endPoint x: 422, endPoint y: 234, distance: 53.4
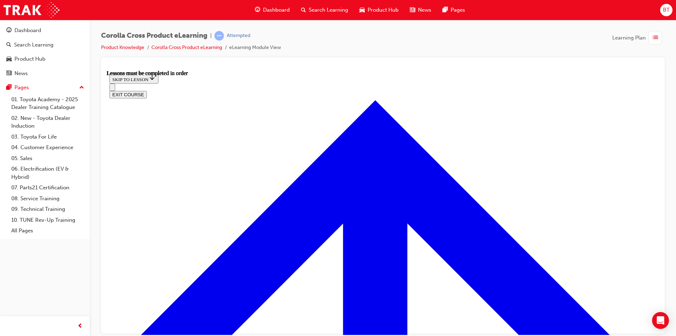
scroll to position [588, 0]
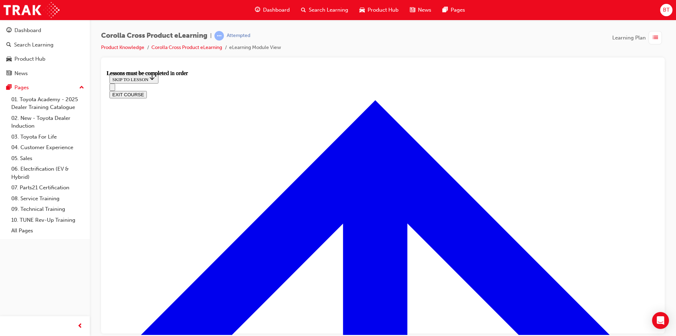
drag, startPoint x: 457, startPoint y: 209, endPoint x: 446, endPoint y: 207, distance: 10.7
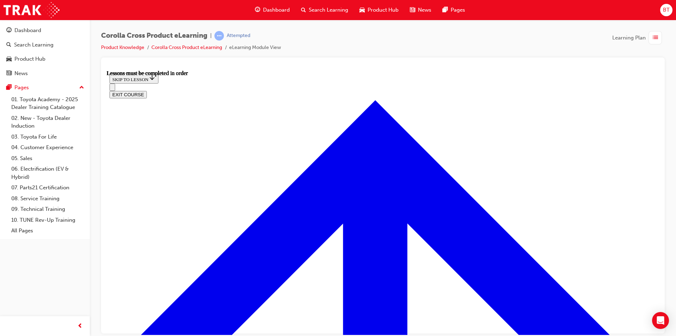
scroll to position [0, 0]
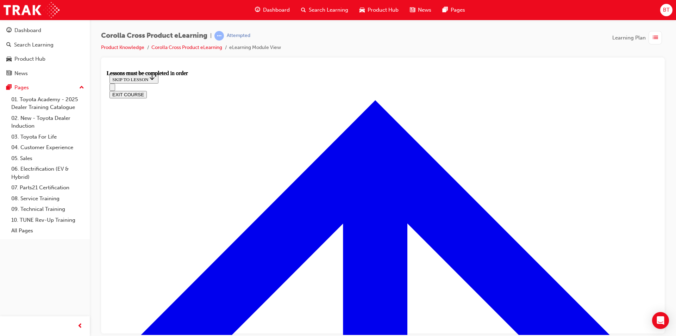
scroll to position [165, 0]
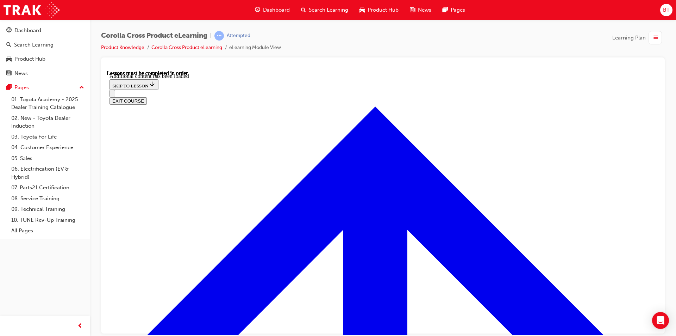
scroll to position [1027, 0]
drag, startPoint x: 630, startPoint y: 195, endPoint x: 633, endPoint y: 199, distance: 4.5
drag, startPoint x: 633, startPoint y: 199, endPoint x: 595, endPoint y: 233, distance: 51.6
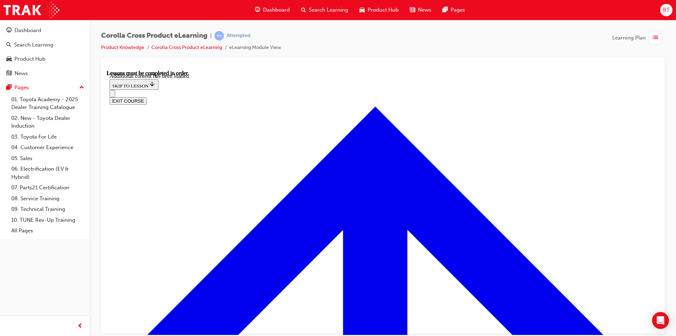
radio input "true"
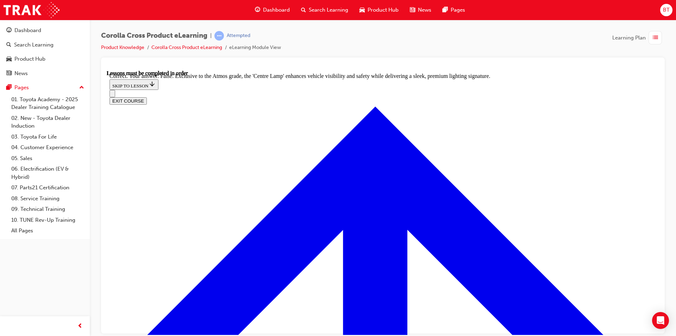
scroll to position [1235, 0]
drag, startPoint x: 409, startPoint y: 280, endPoint x: 418, endPoint y: 243, distance: 38.4
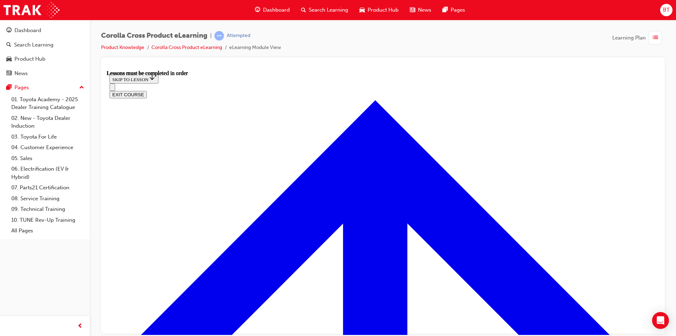
scroll to position [567, 0]
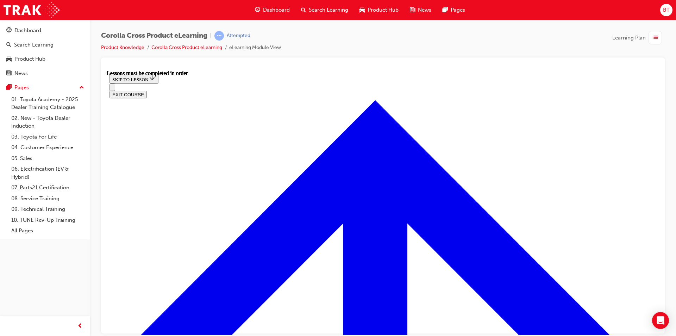
scroll to position [3, 0]
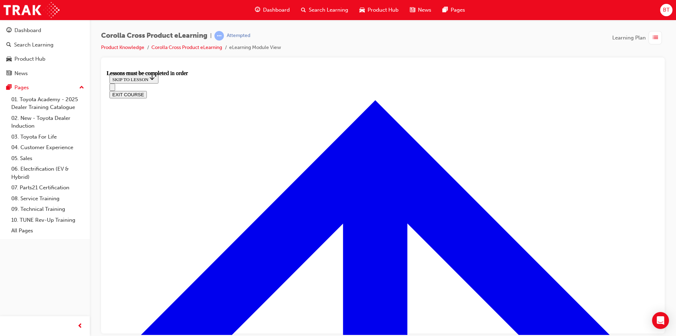
scroll to position [671, 0]
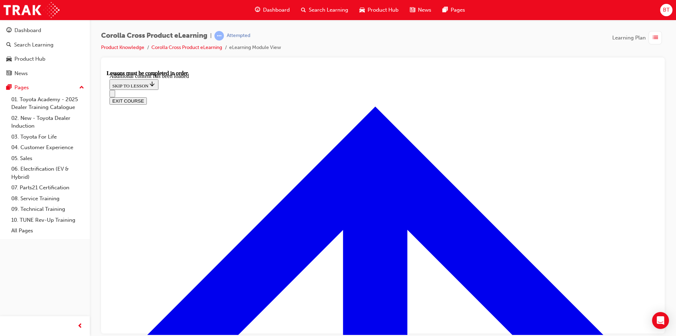
scroll to position [859, 0]
radio input "true"
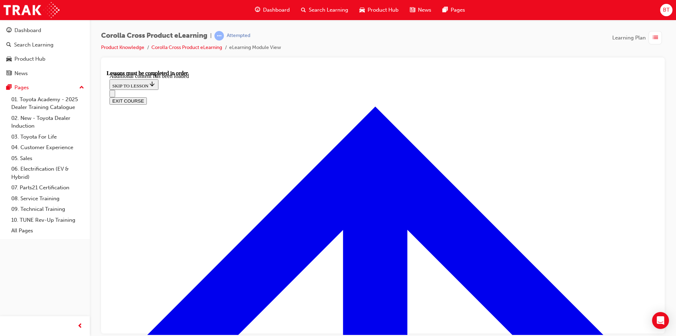
scroll to position [135, 0]
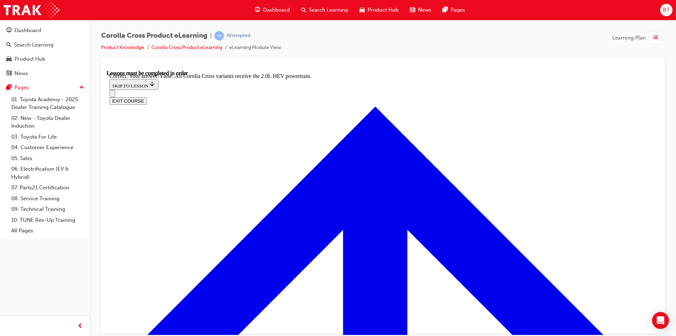
drag, startPoint x: 337, startPoint y: 172, endPoint x: 298, endPoint y: 159, distance: 41.5
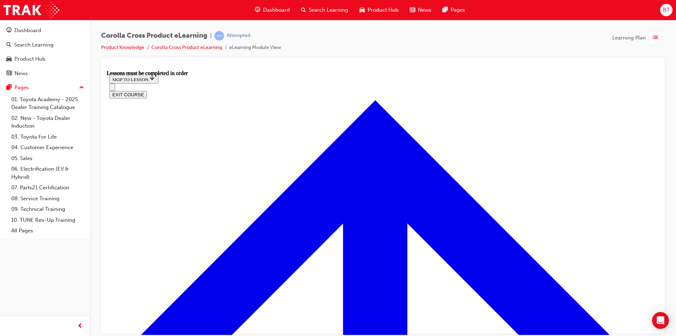
scroll to position [553, 0]
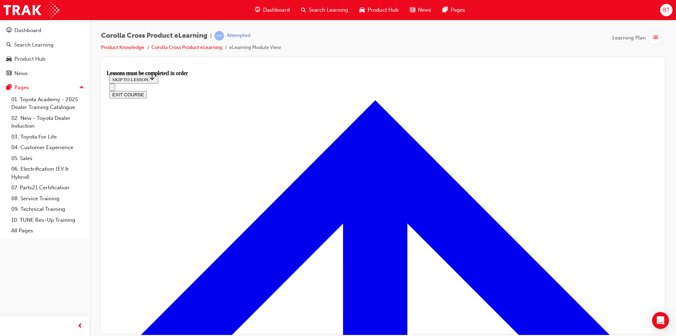
drag, startPoint x: 780, startPoint y: 70, endPoint x: 520, endPoint y: 180, distance: 282.8
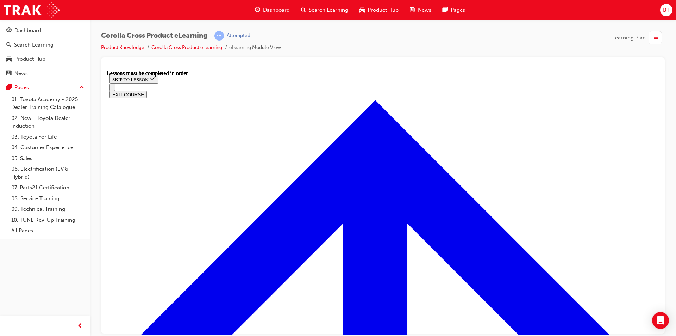
click at [518, 56] on div "Corolla Cross Product eLearning | Attempted Product Knowledge Corolla Cross Pro…" at bounding box center [383, 44] width 564 height 26
drag, startPoint x: 449, startPoint y: 207, endPoint x: 440, endPoint y: 206, distance: 8.6
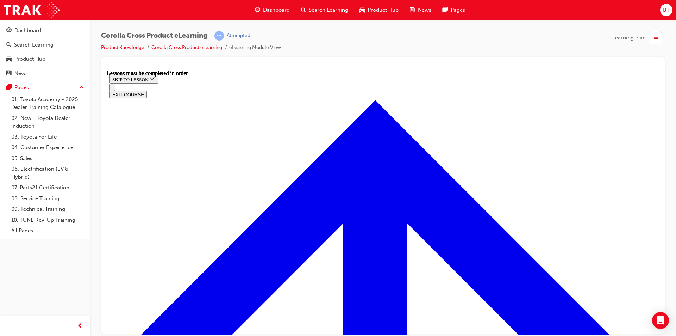
scroll to position [0, 0]
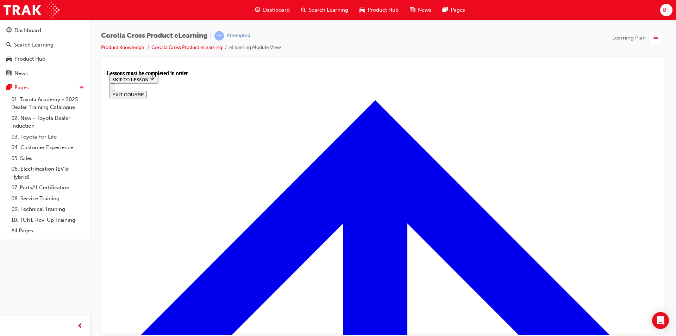
scroll to position [689, 0]
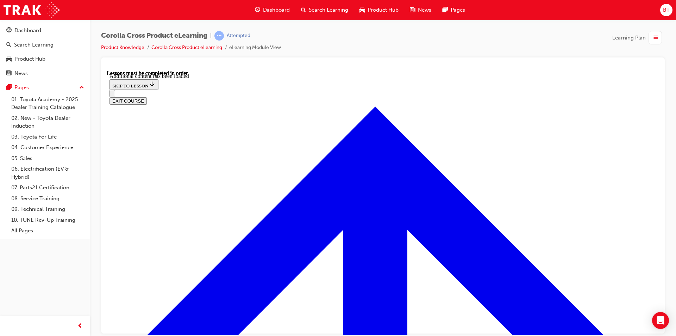
scroll to position [877, 0]
radio input "true"
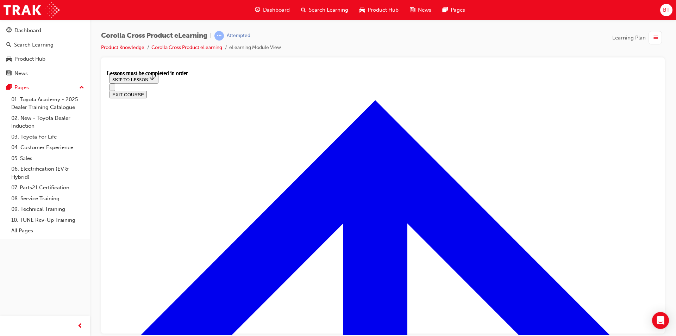
scroll to position [623, 0]
drag, startPoint x: 369, startPoint y: 216, endPoint x: 360, endPoint y: 204, distance: 15.5
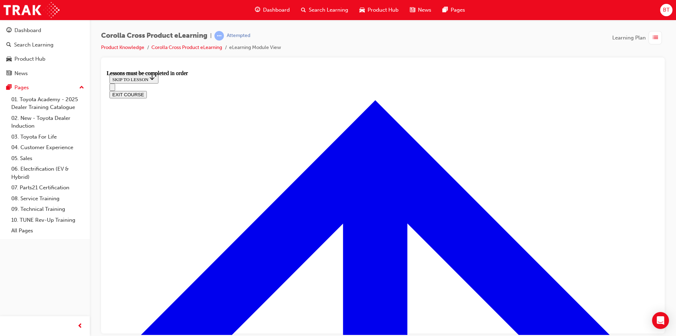
scroll to position [207, 0]
drag, startPoint x: 521, startPoint y: 227, endPoint x: 470, endPoint y: 271, distance: 67.1
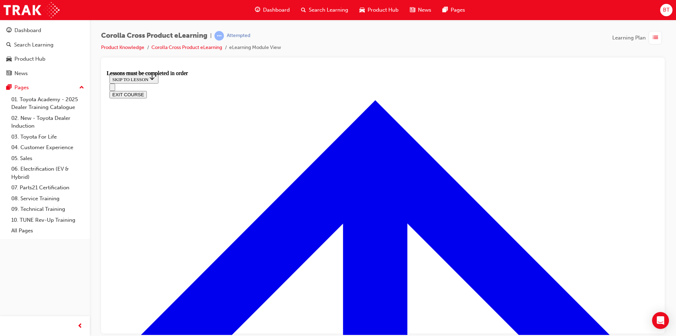
scroll to position [724, 0]
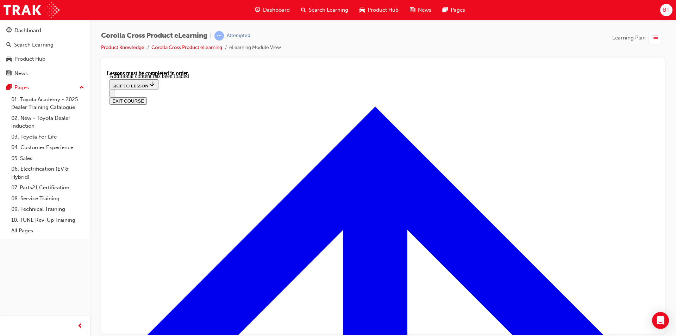
scroll to position [1054, 0]
radio input "true"
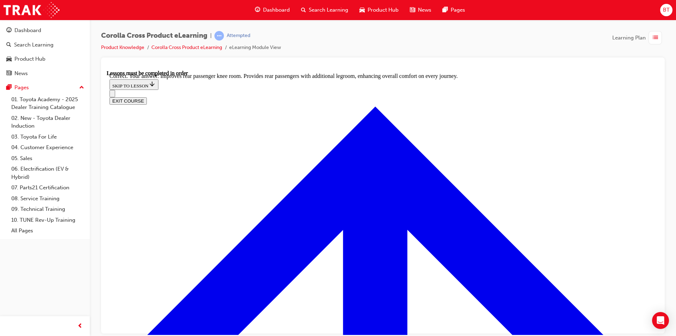
scroll to position [1301, 0]
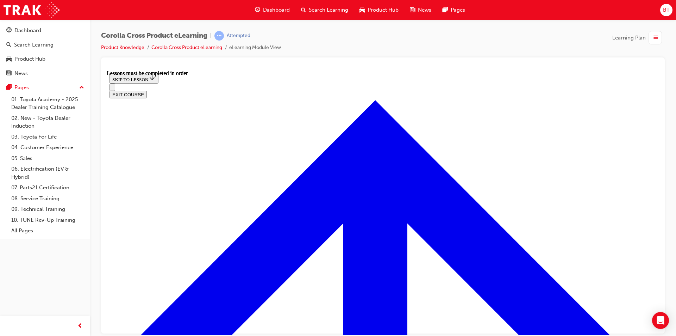
scroll to position [553, 0]
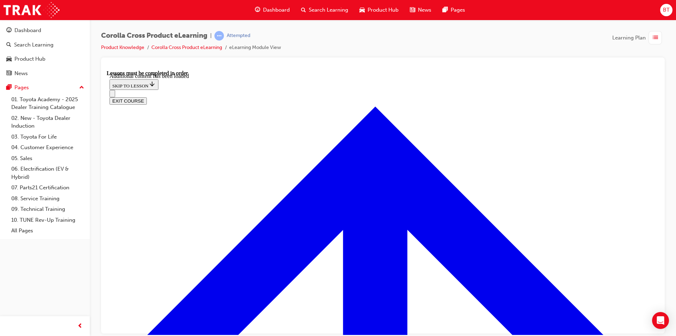
scroll to position [1014, 0]
radio input "true"
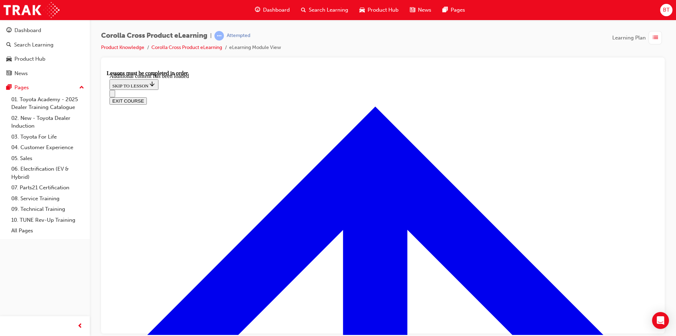
radio input "true"
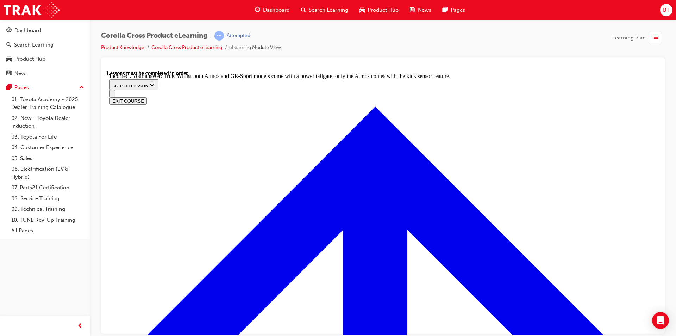
scroll to position [1114, 0]
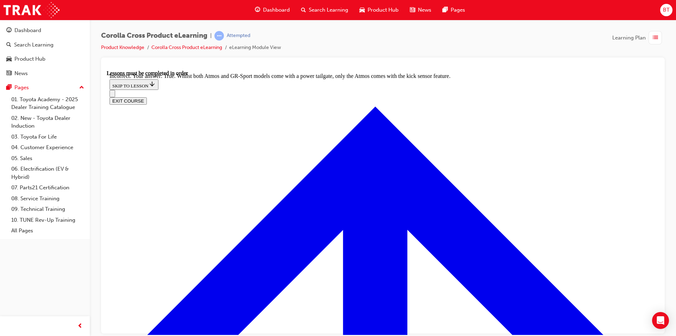
radio input "true"
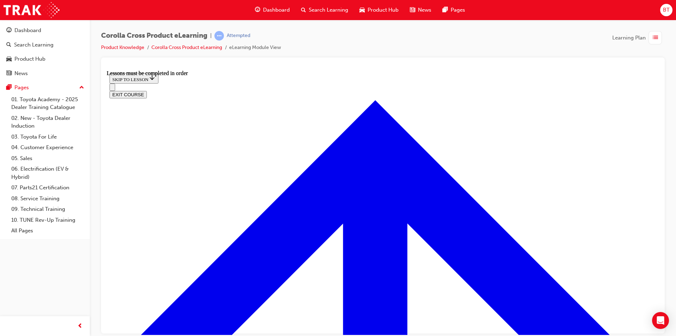
scroll to position [729, 0]
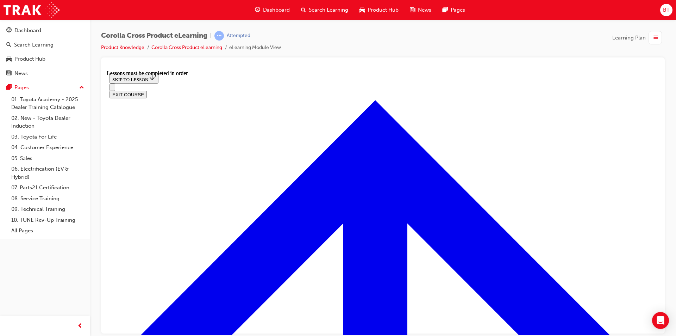
scroll to position [870, 0]
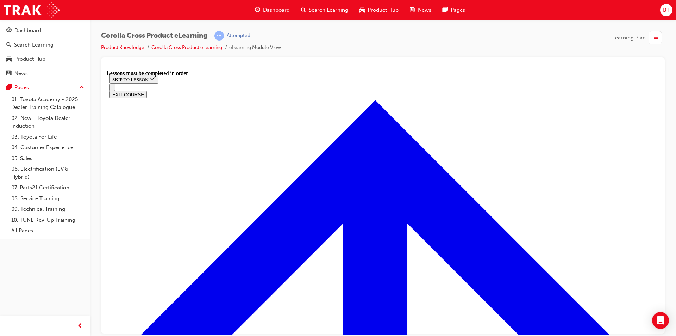
scroll to position [1258, 0]
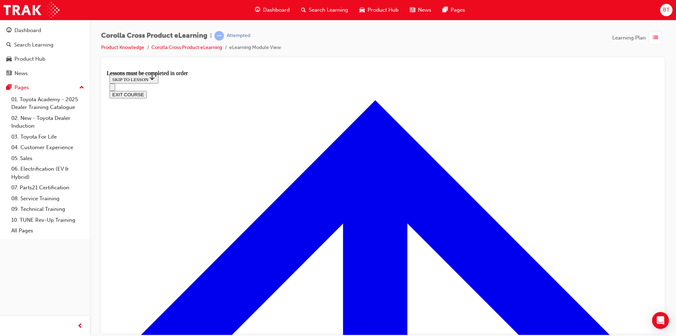
scroll to position [167, 0]
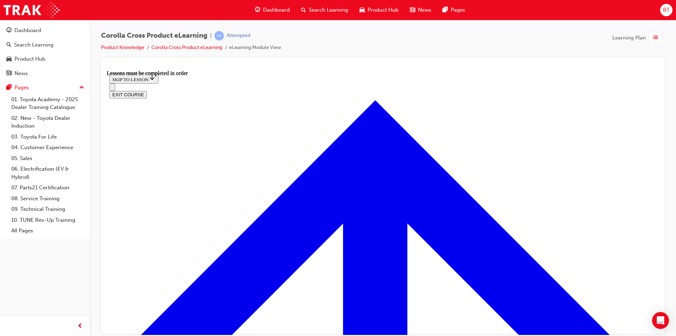
scroll to position [1148, 0]
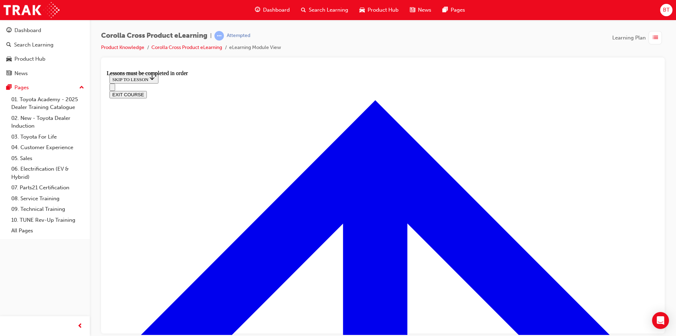
drag, startPoint x: 428, startPoint y: 174, endPoint x: 407, endPoint y: 170, distance: 21.5
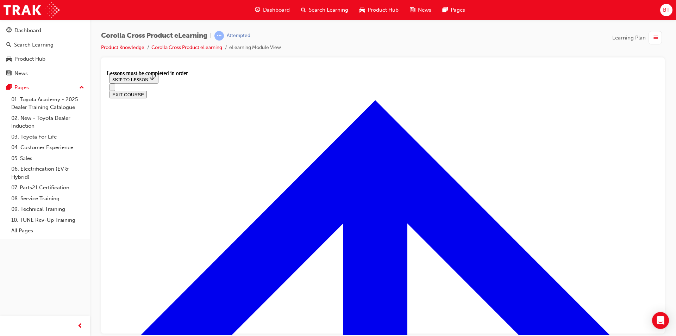
scroll to position [658, 0]
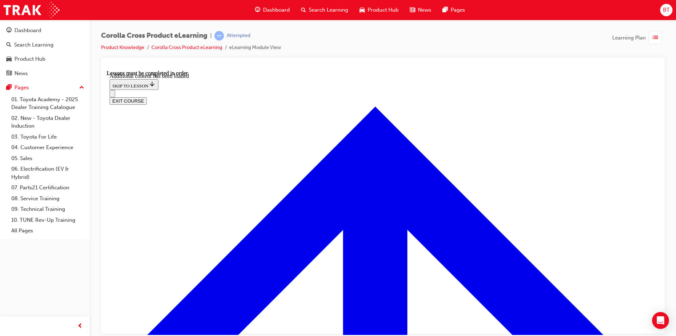
scroll to position [1657, 0]
checkbox input "true"
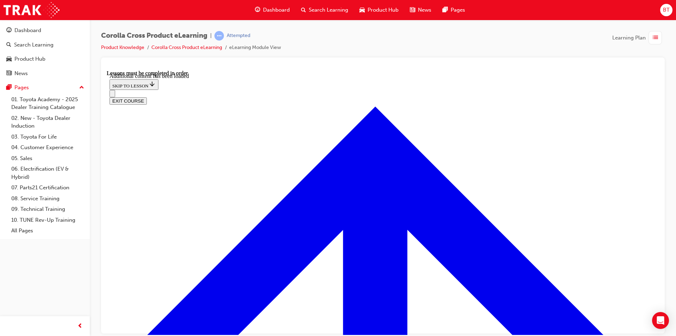
checkbox input "true"
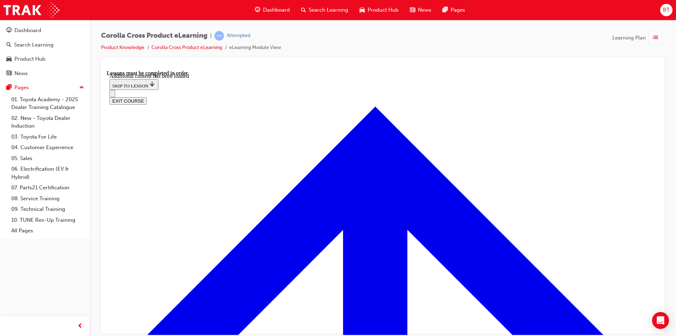
checkbox input "false"
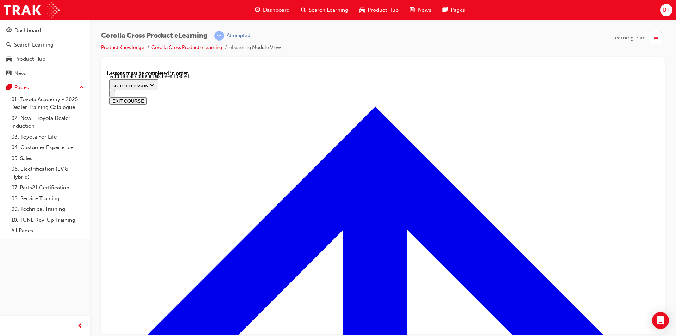
checkbox input "false"
drag, startPoint x: 349, startPoint y: 293, endPoint x: 349, endPoint y: 298, distance: 4.9
checkbox input "true"
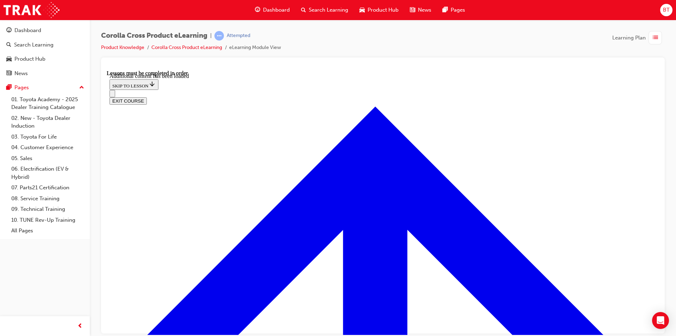
checkbox input "true"
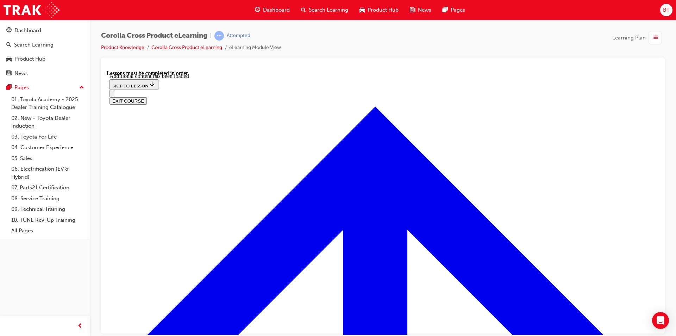
checkbox input "false"
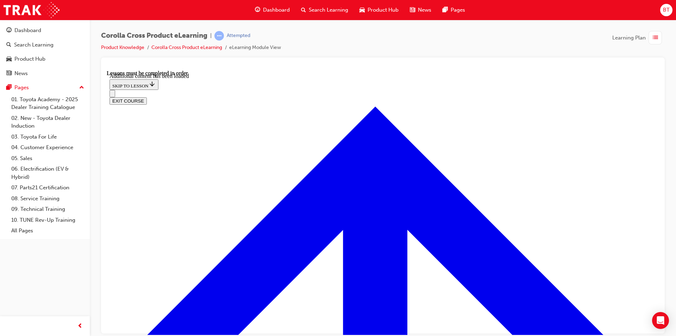
scroll to position [628, 0]
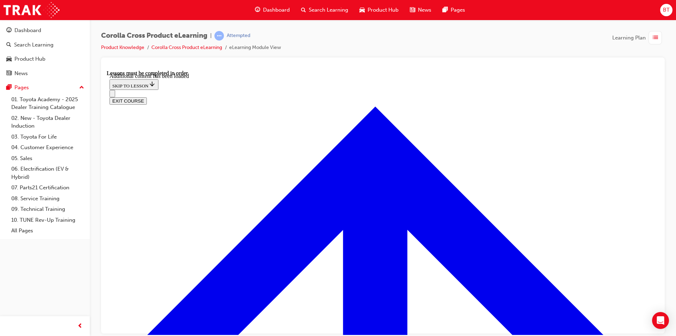
checkbox input "true"
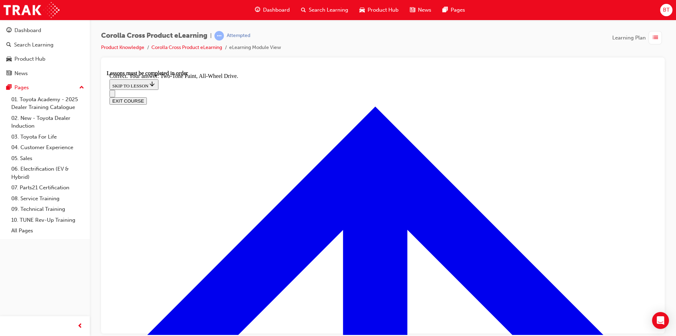
radio input "true"
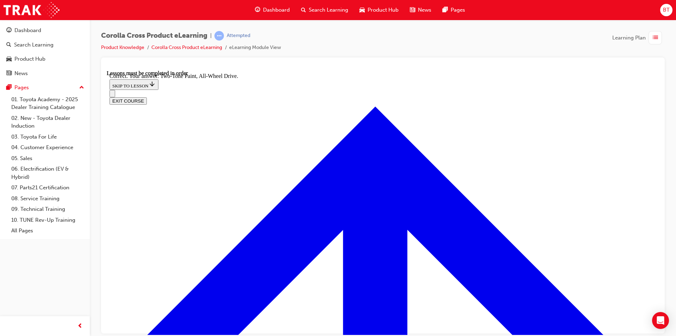
radio input "true"
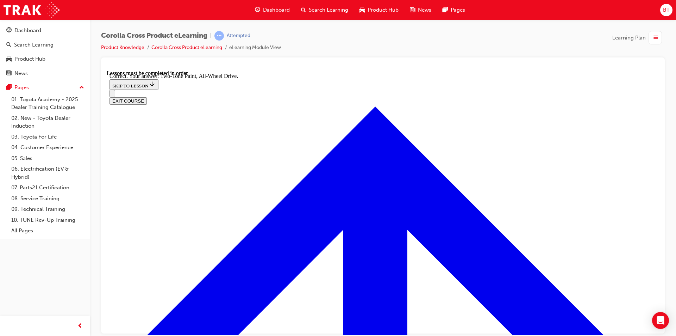
radio input "true"
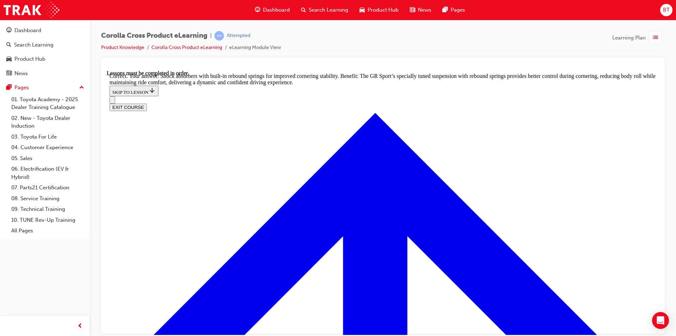
scroll to position [2234, 0]
drag, startPoint x: 376, startPoint y: 294, endPoint x: 375, endPoint y: 286, distance: 7.9
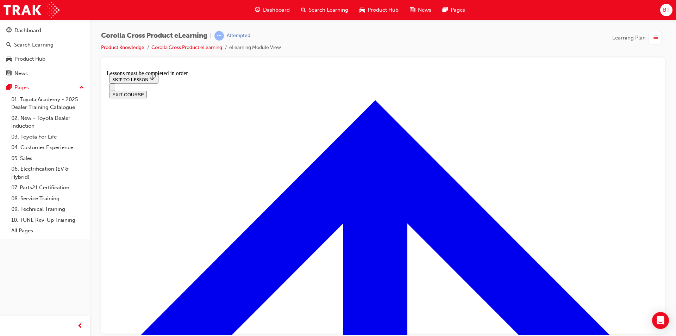
scroll to position [306, 0]
drag, startPoint x: 475, startPoint y: 255, endPoint x: 476, endPoint y: 250, distance: 4.7
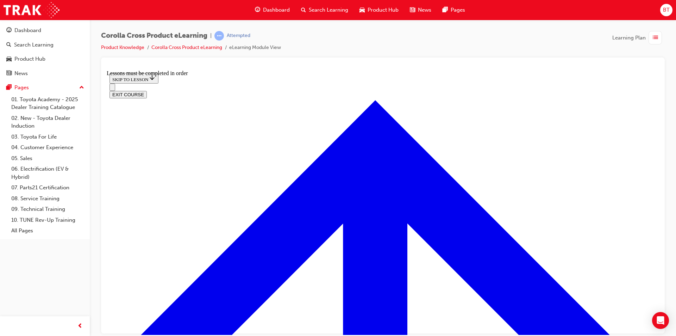
scroll to position [694, 0]
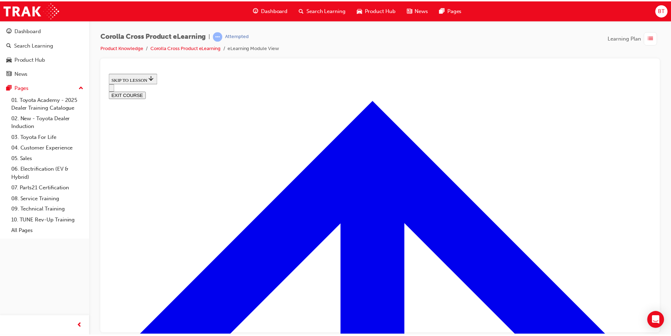
scroll to position [201, 0]
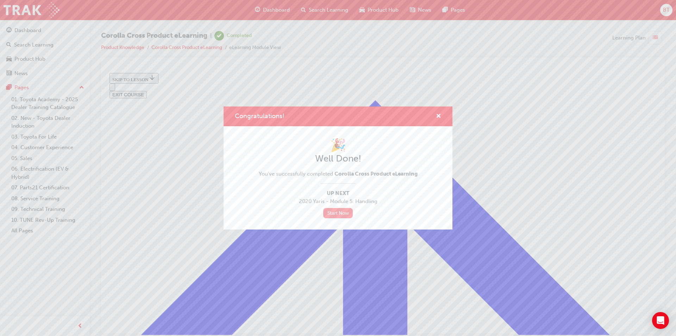
click at [347, 217] on link "Start Now" at bounding box center [338, 213] width 30 height 10
